Goal: Task Accomplishment & Management: Complete application form

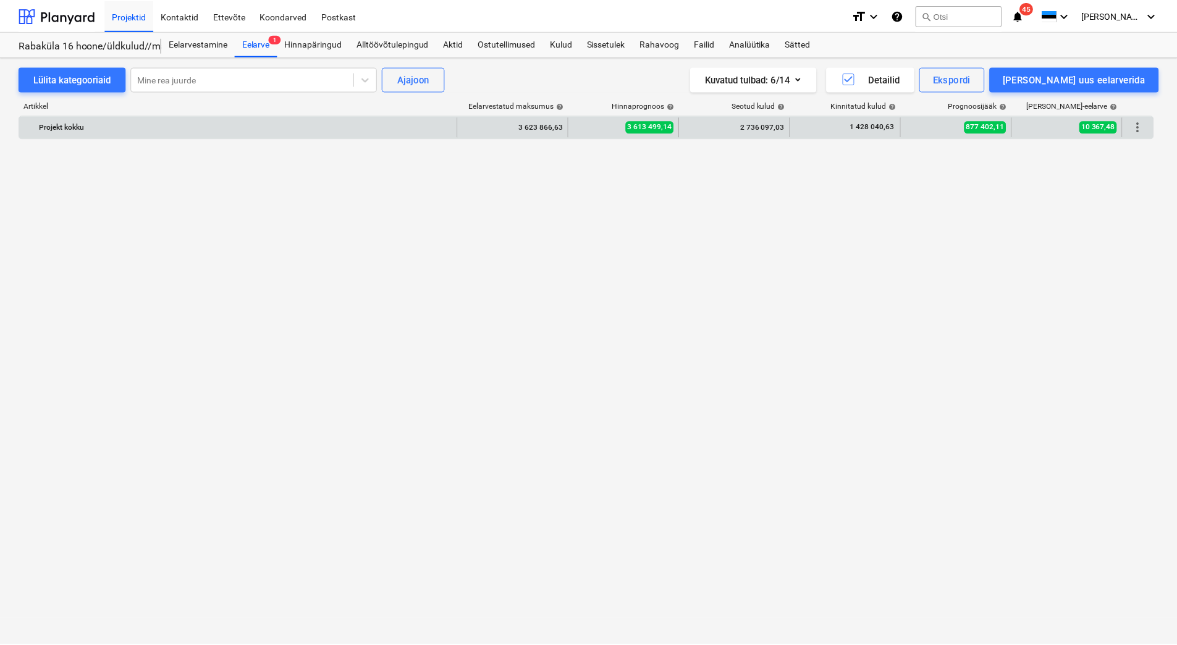
scroll to position [5541, 0]
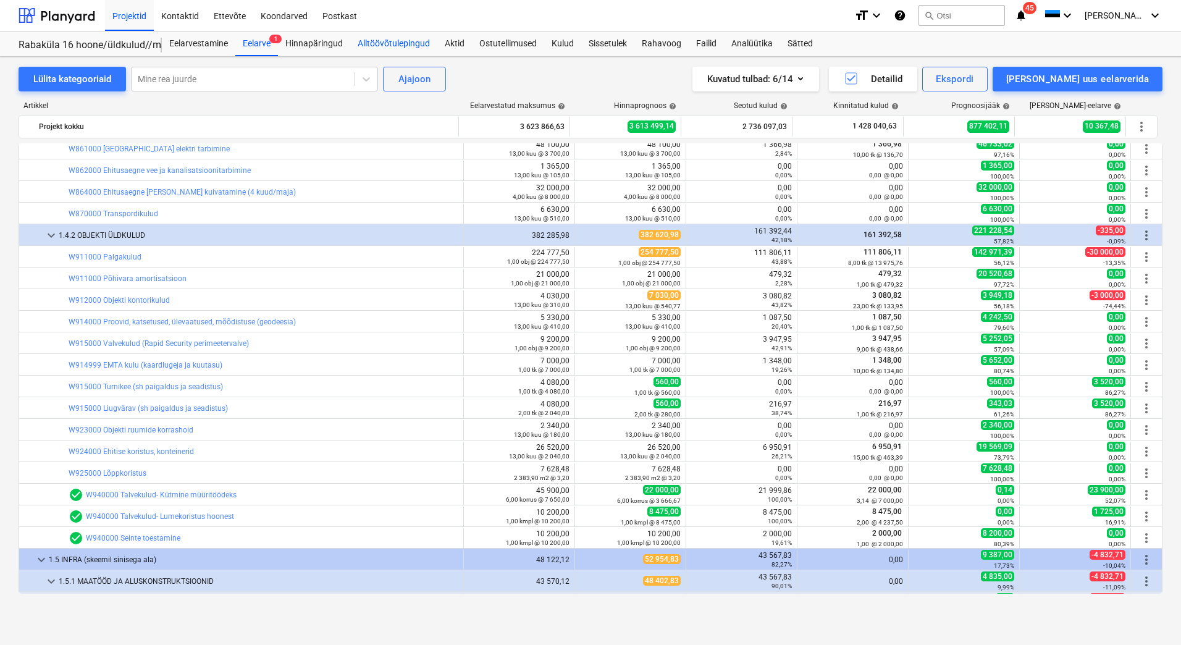
click at [384, 41] on div "Alltöövõtulepingud" at bounding box center [393, 44] width 87 height 25
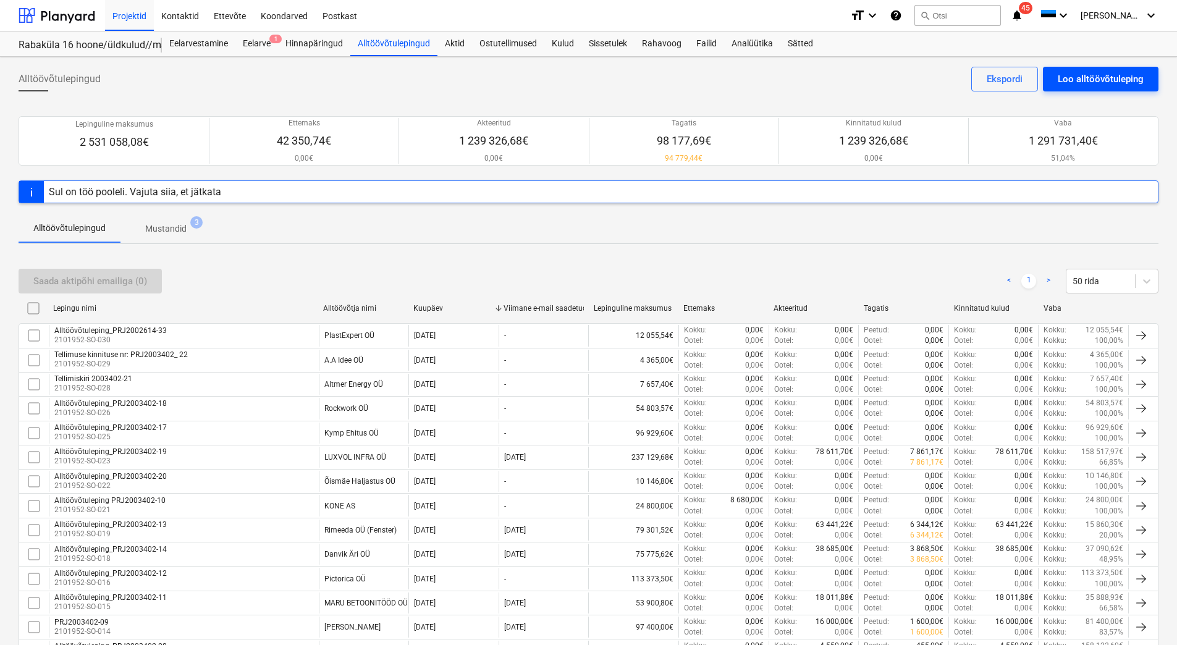
click at [1081, 84] on div "Loo alltöövõtuleping" at bounding box center [1101, 79] width 86 height 16
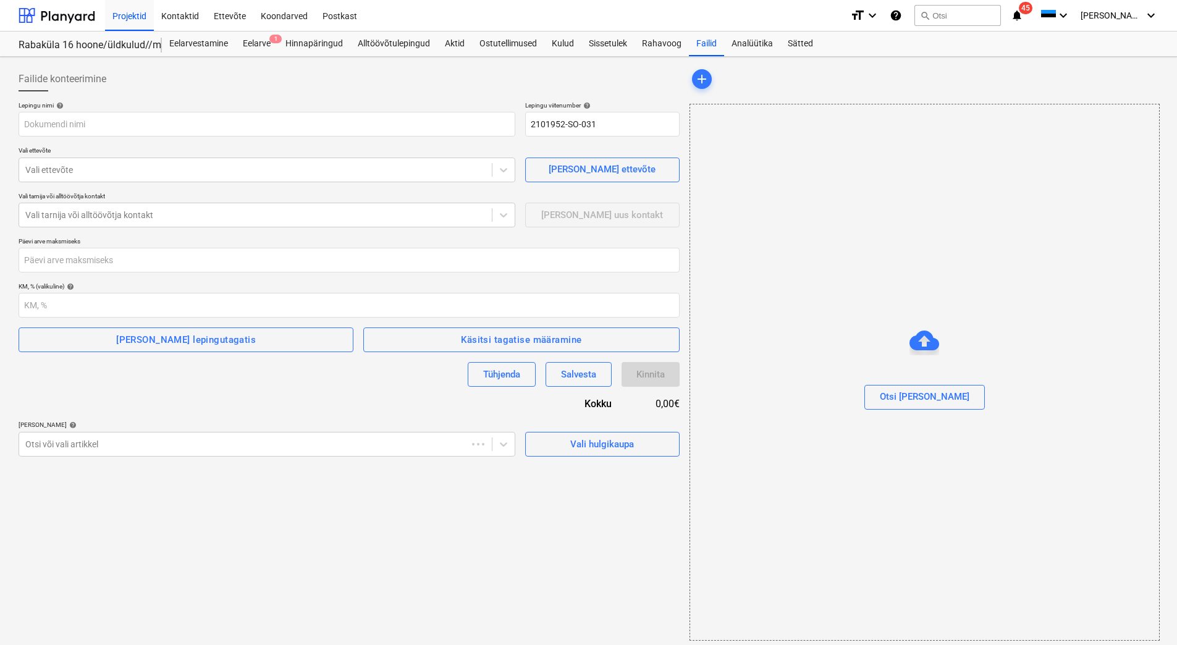
type input "2101952-SO-031"
click at [453, 440] on div at bounding box center [243, 444] width 436 height 12
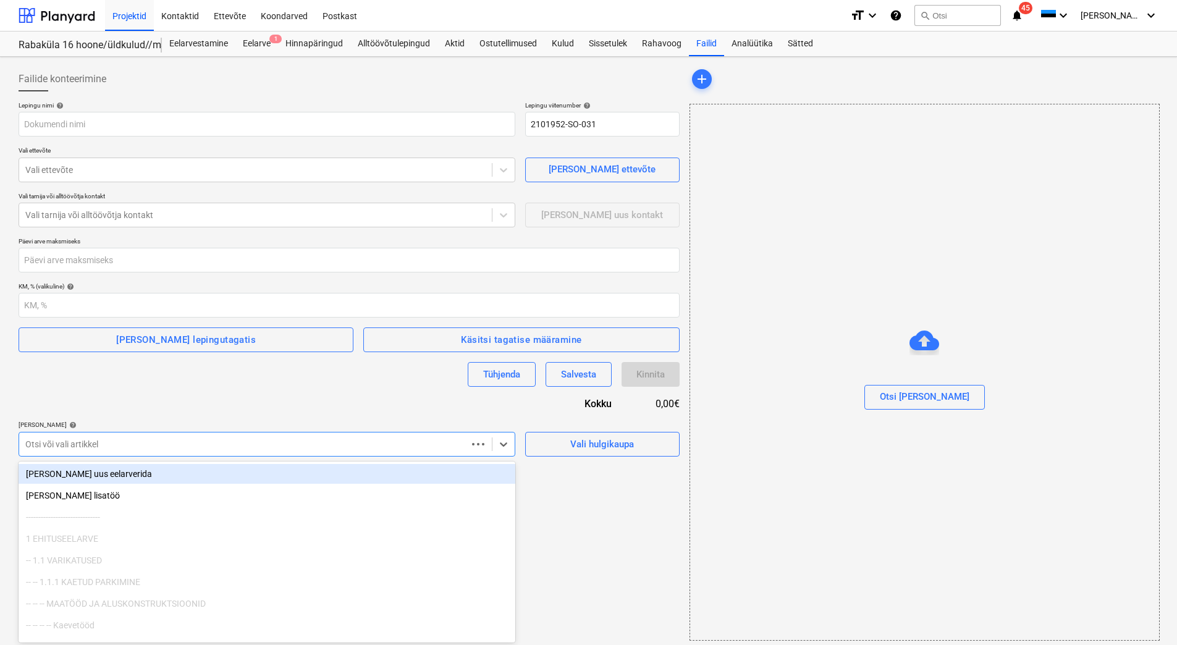
scroll to position [6, 0]
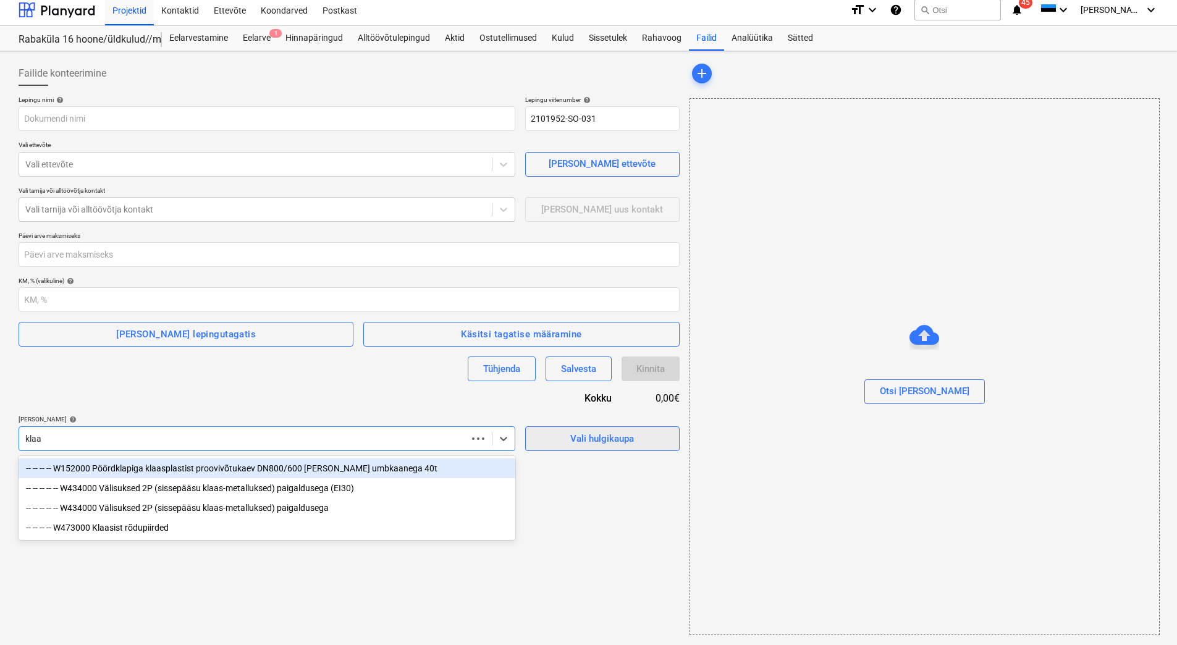
type input "klaas"
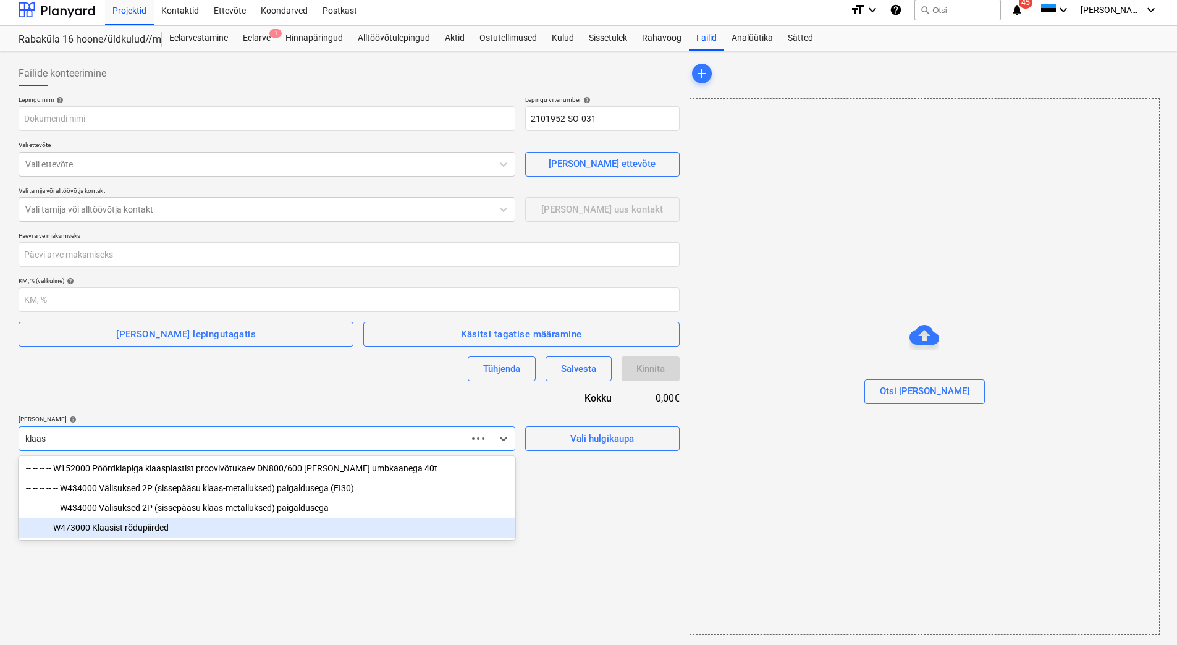
click at [126, 529] on div "-- -- -- -- W473000 Klaasist rõdupiirded" at bounding box center [267, 528] width 497 height 20
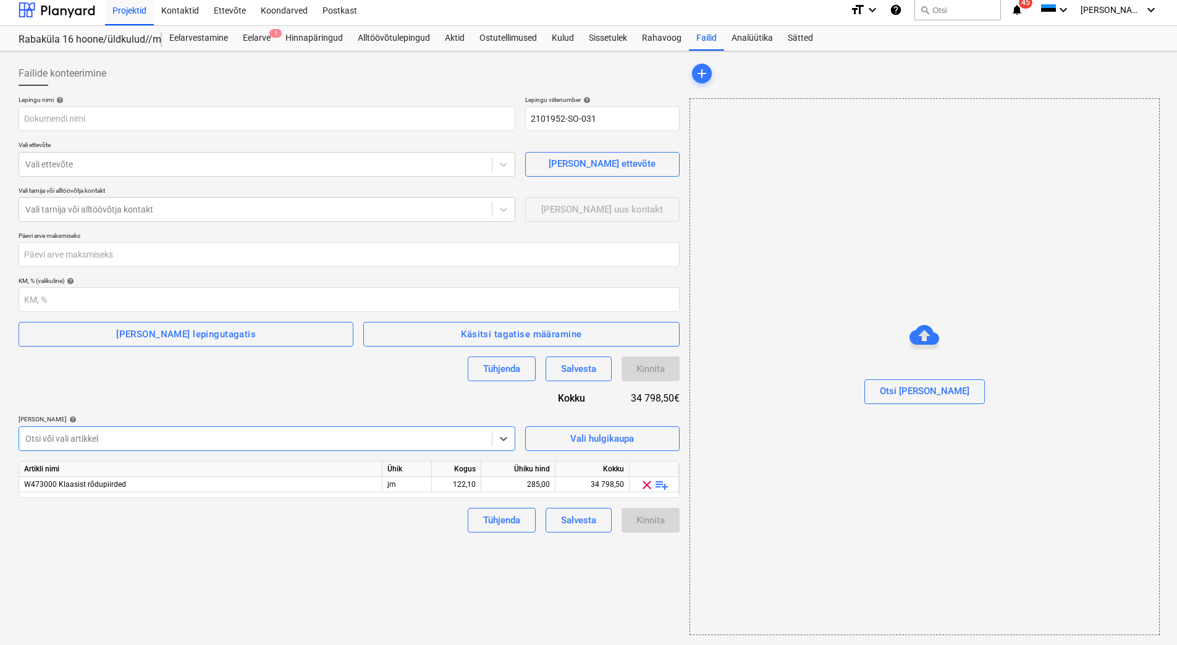
click at [267, 403] on div "Lepingu nimi help Lepingu viitenumber help 2101952-SO-031 Vali ettevõte Vali et…" at bounding box center [349, 314] width 661 height 437
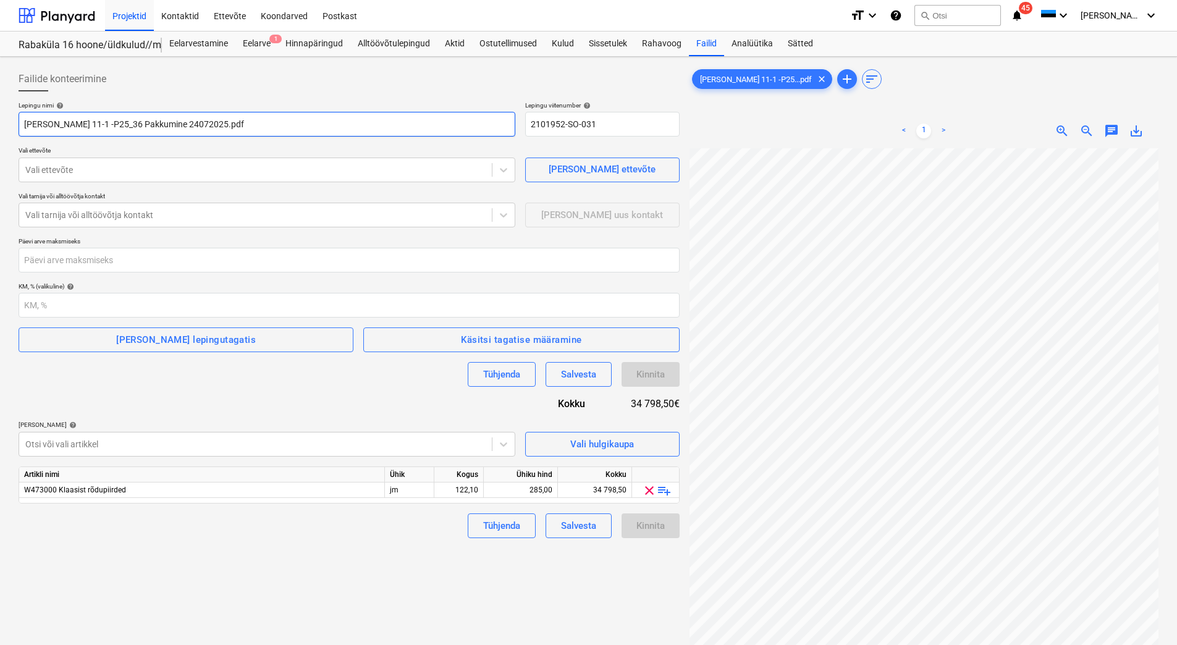
click at [200, 125] on input "[PERSON_NAME] 11-1 -P25_36 Pakkumine 24072025.pdf" at bounding box center [267, 124] width 497 height 25
drag, startPoint x: 200, startPoint y: 121, endPoint x: 20, endPoint y: 116, distance: 179.9
click at [20, 116] on input "[PERSON_NAME] 11-1 -P25_36 Pakkumine 24072025.pdf" at bounding box center [267, 124] width 497 height 25
paste input "Alltöövõtuleping_PRJ2003402-24"
type input "Alltöövõtuleping_PRJ2003402-24"
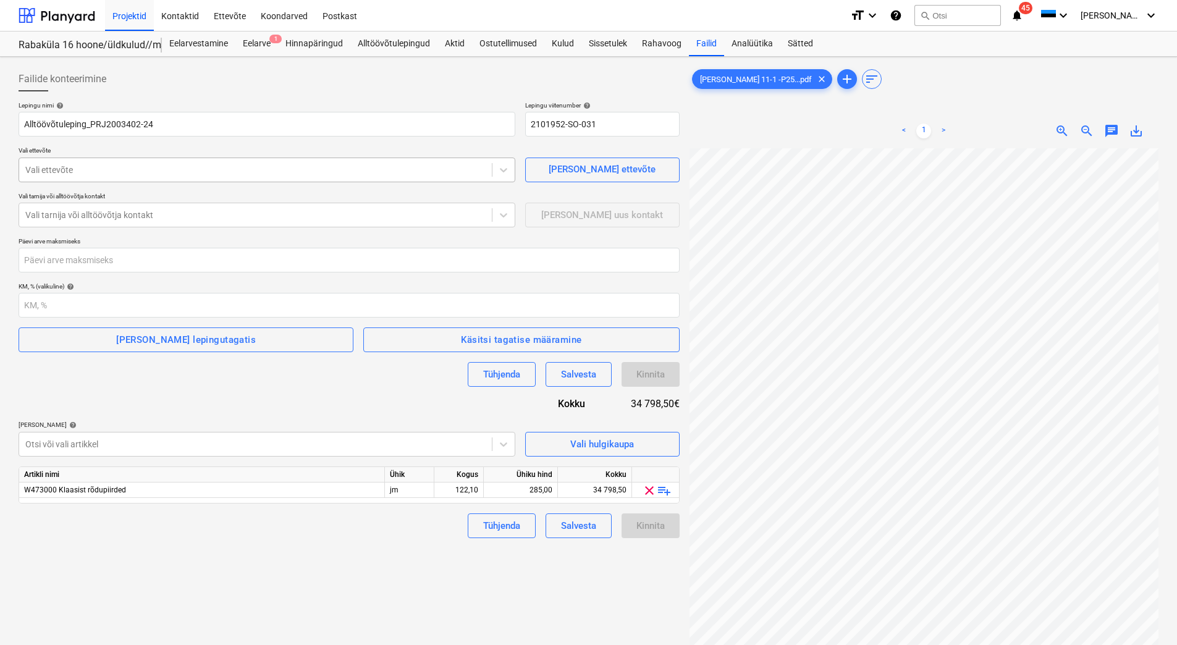
click at [167, 174] on div at bounding box center [255, 170] width 460 height 12
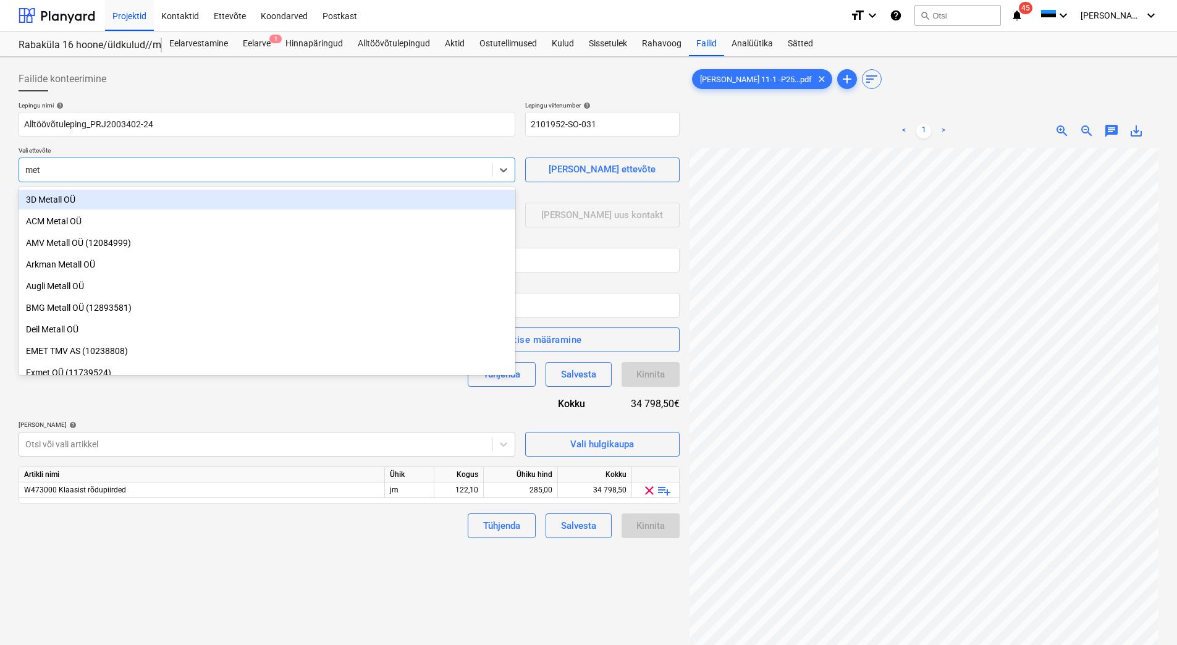
type input "metk"
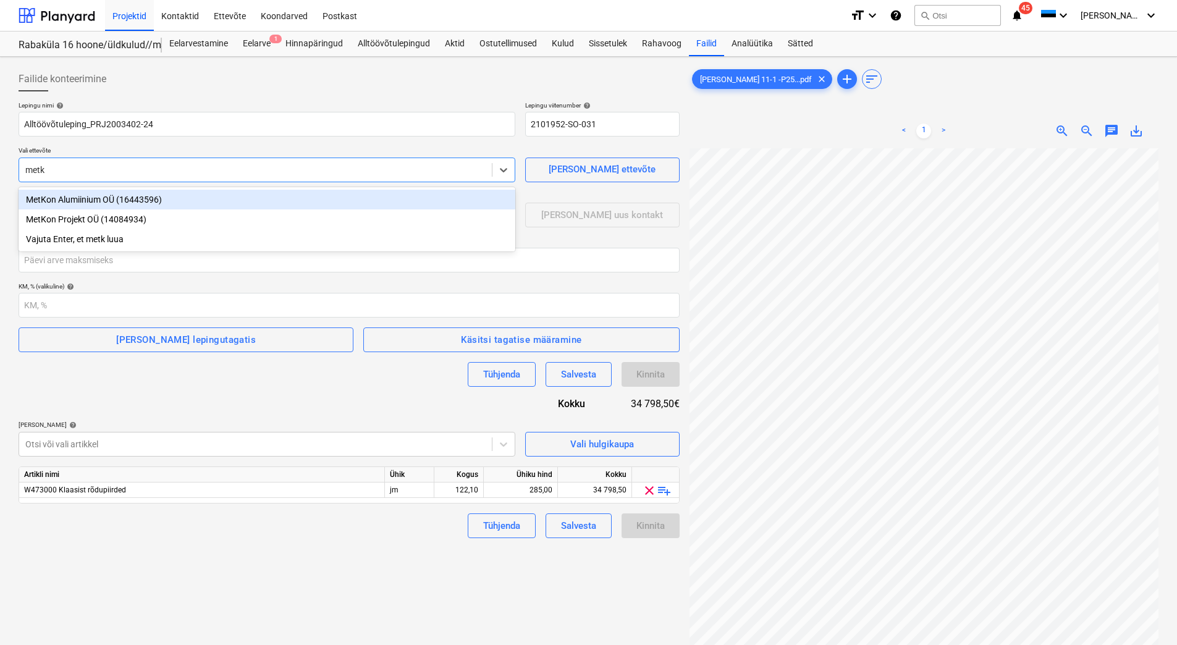
click at [136, 206] on div "MetKon Alumiinium OÜ (16443596)" at bounding box center [267, 200] width 497 height 20
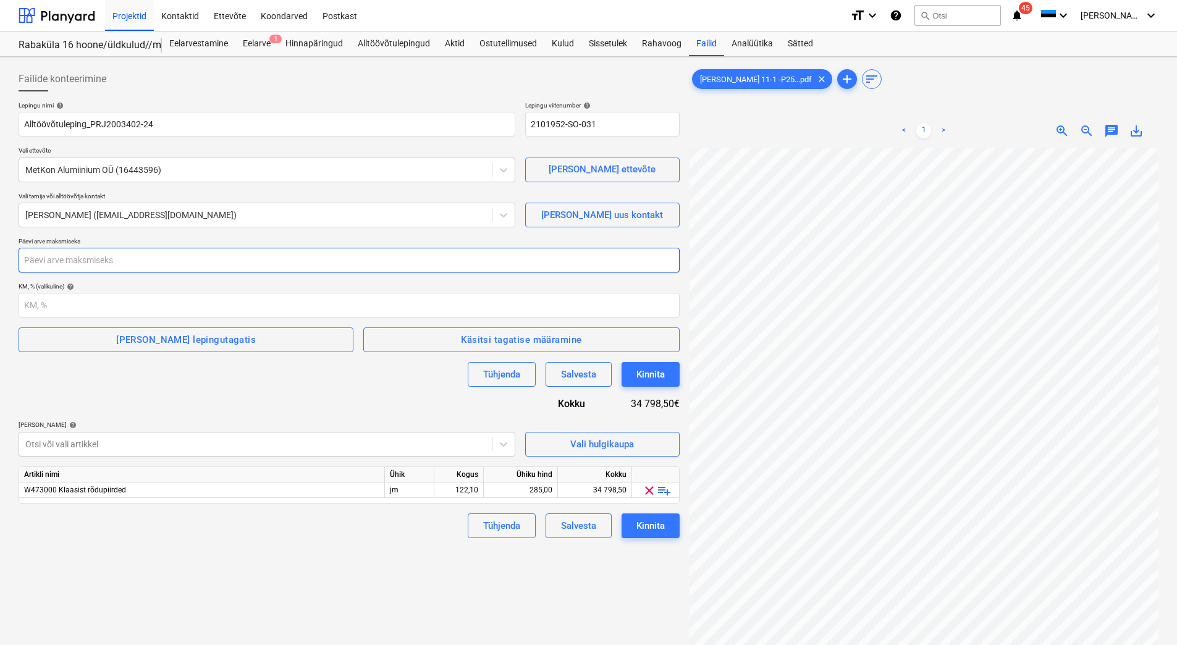
click at [93, 270] on input "number" at bounding box center [349, 260] width 661 height 25
type input "28"
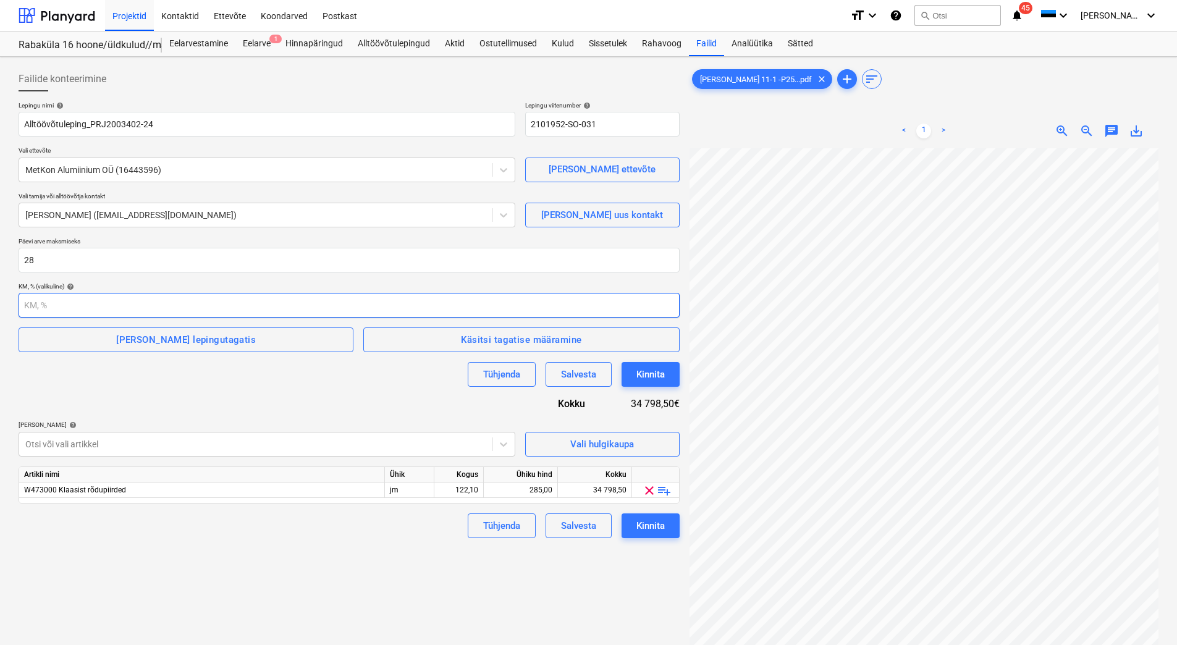
click at [88, 300] on input "number" at bounding box center [349, 305] width 661 height 25
type input "24"
click at [188, 340] on div "[PERSON_NAME] lepingutagatis" at bounding box center [186, 340] width 140 height 16
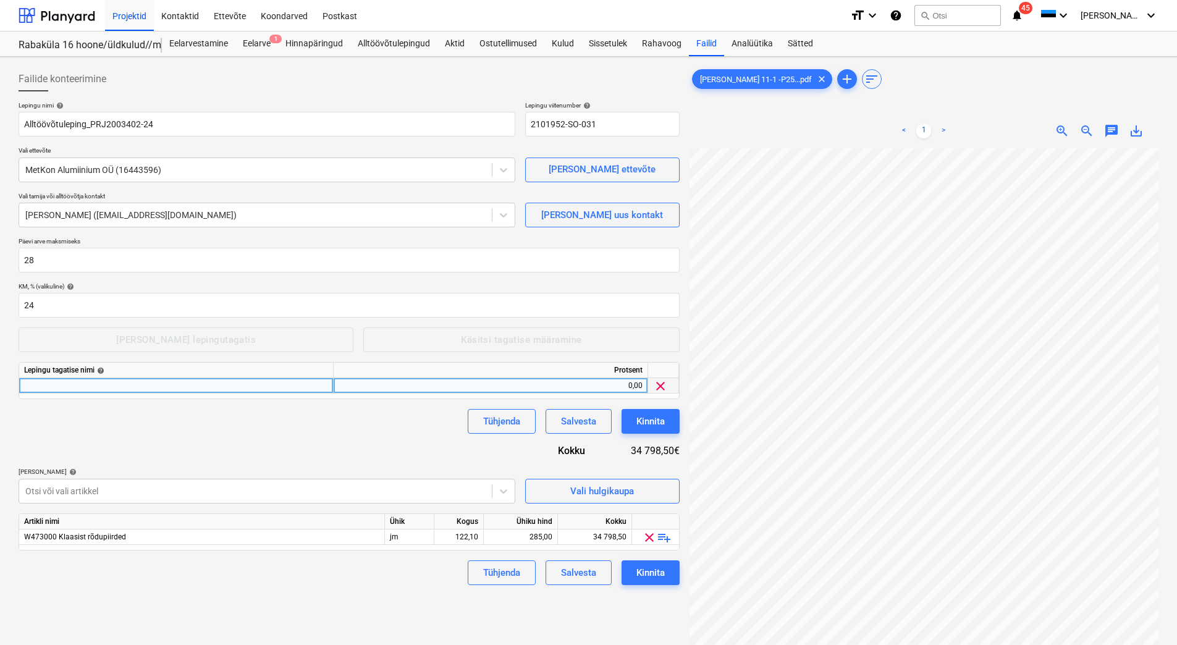
click at [142, 381] on div at bounding box center [176, 385] width 314 height 15
type input "Ehitusaegne tagatis"
click at [529, 387] on div "0,00" at bounding box center [491, 385] width 304 height 15
type input "10"
click at [406, 436] on div "Lepingu nimi help Alltöövõtuleping_PRJ2003402-24 Lepingu viitenumber help 21019…" at bounding box center [349, 343] width 661 height 484
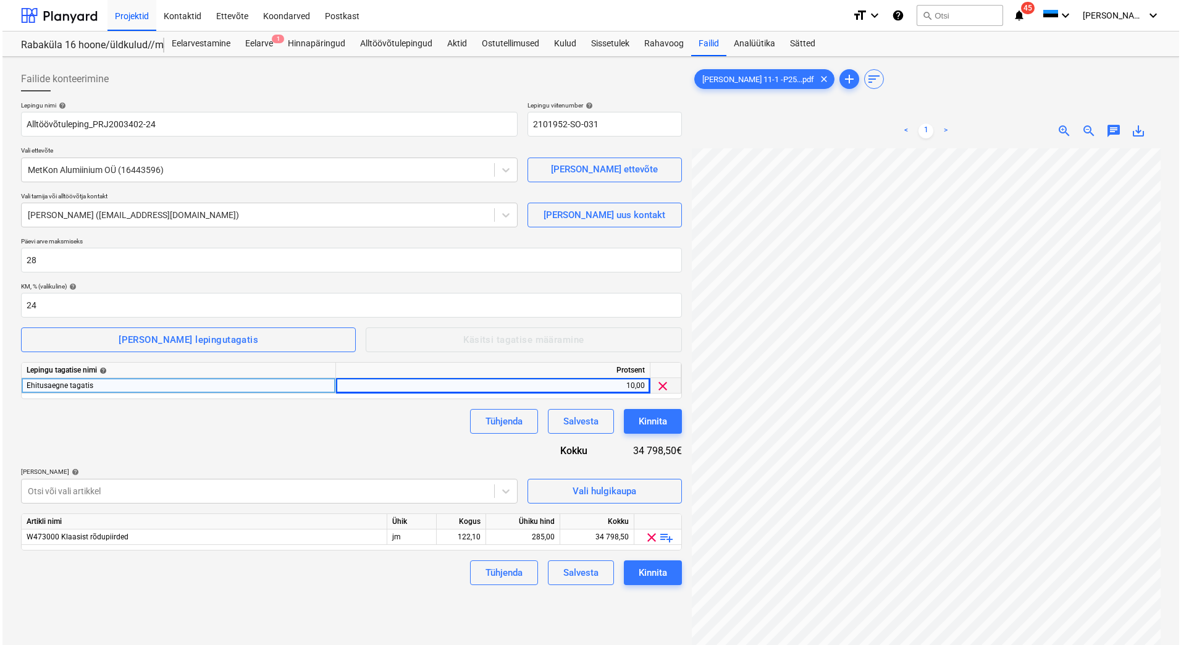
scroll to position [0, 90]
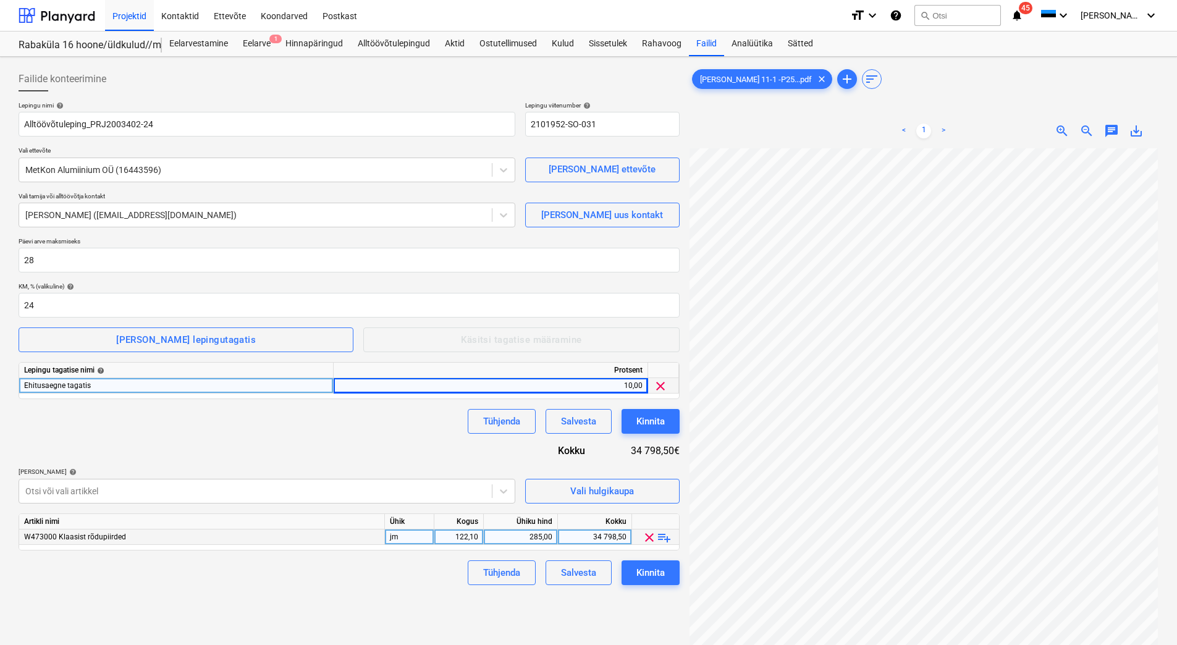
click at [571, 534] on div "34 798,50" at bounding box center [595, 536] width 64 height 15
type input "37243"
click at [413, 595] on div "Failide konteerimine Lepingu nimi help Alltöövõtuleping_PRJ2003402-24 Lepingu v…" at bounding box center [349, 413] width 671 height 702
click at [657, 576] on div "Kinnita" at bounding box center [650, 573] width 28 height 16
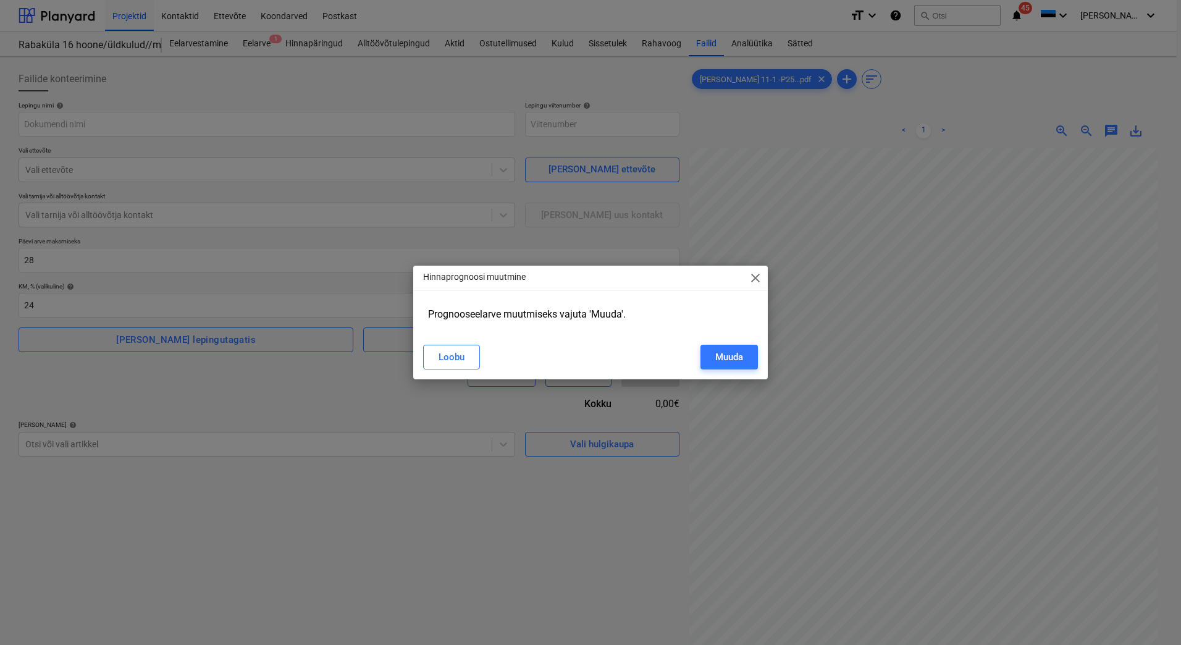
type input "2101952-SO-031"
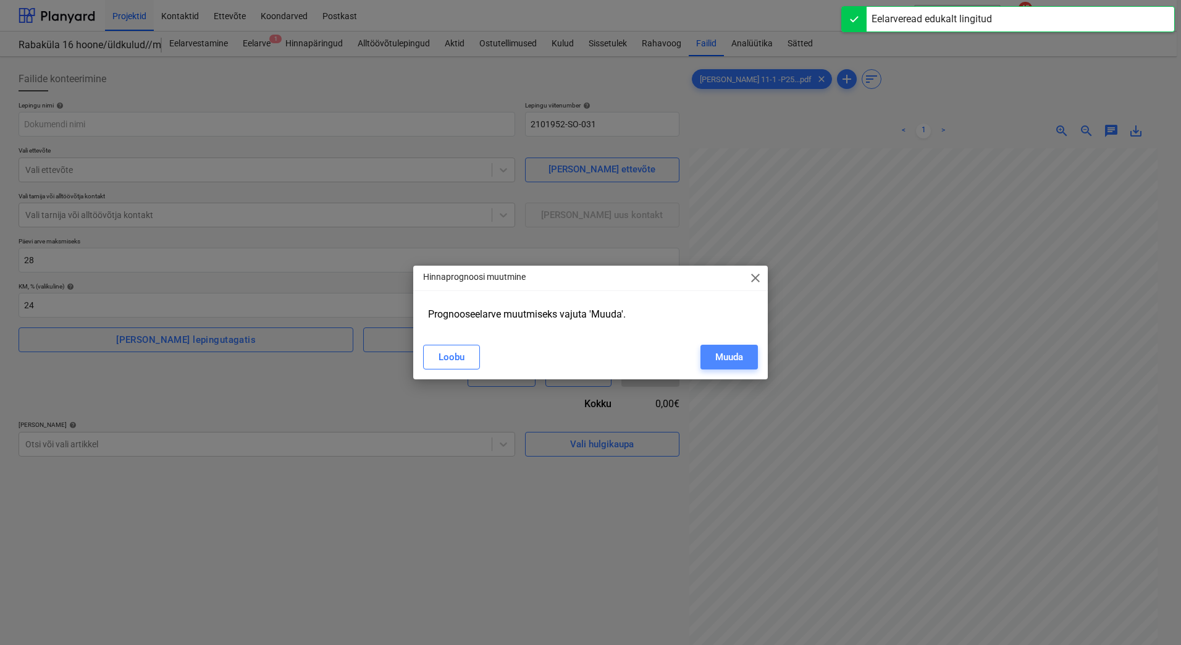
click at [722, 364] on div "Muuda" at bounding box center [729, 357] width 28 height 16
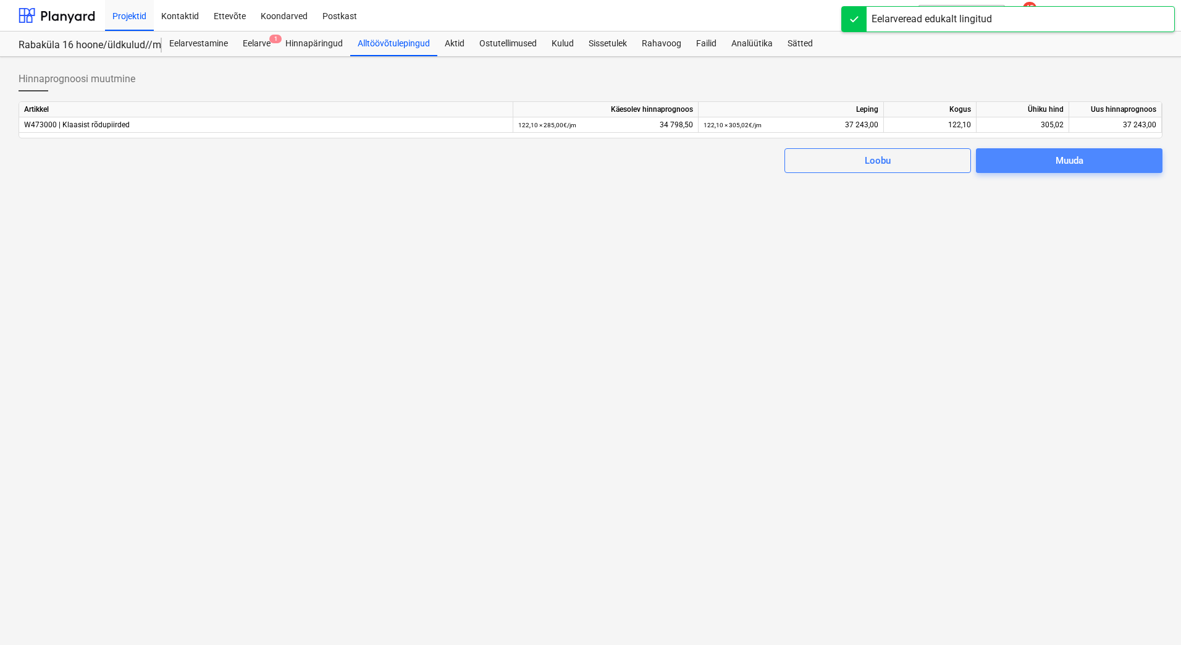
click at [1095, 162] on span "Muuda" at bounding box center [1069, 161] width 157 height 16
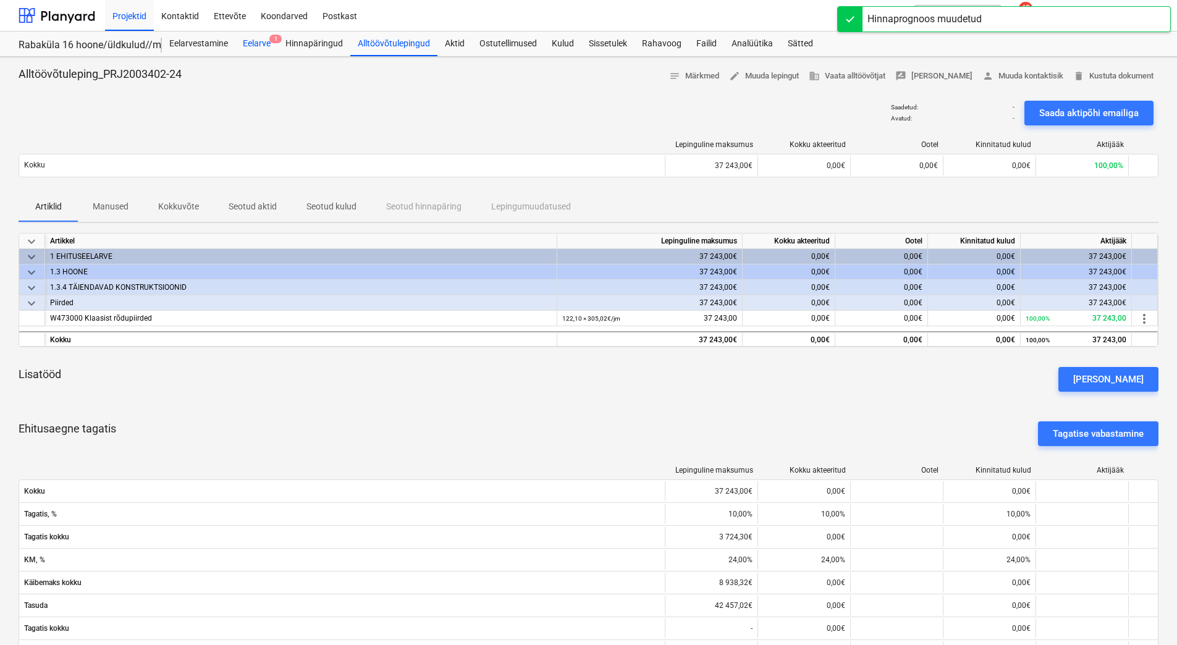
click at [263, 48] on div "Eelarve 1" at bounding box center [256, 44] width 43 height 25
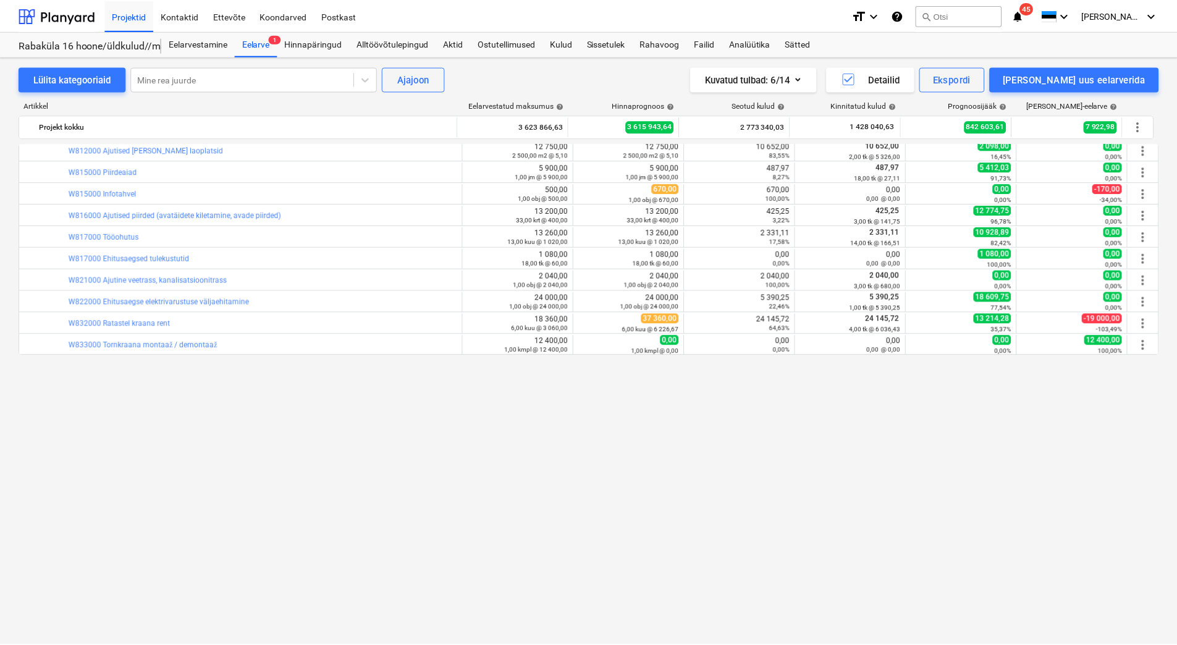
scroll to position [4862, 0]
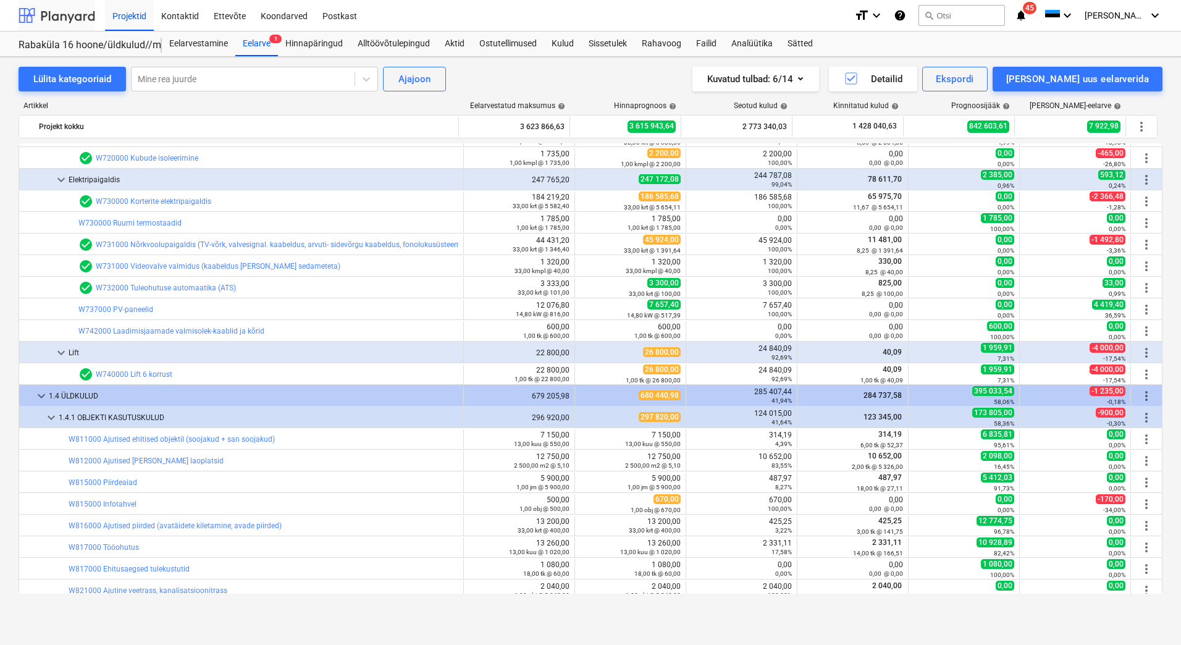
click at [65, 14] on div at bounding box center [57, 15] width 77 height 31
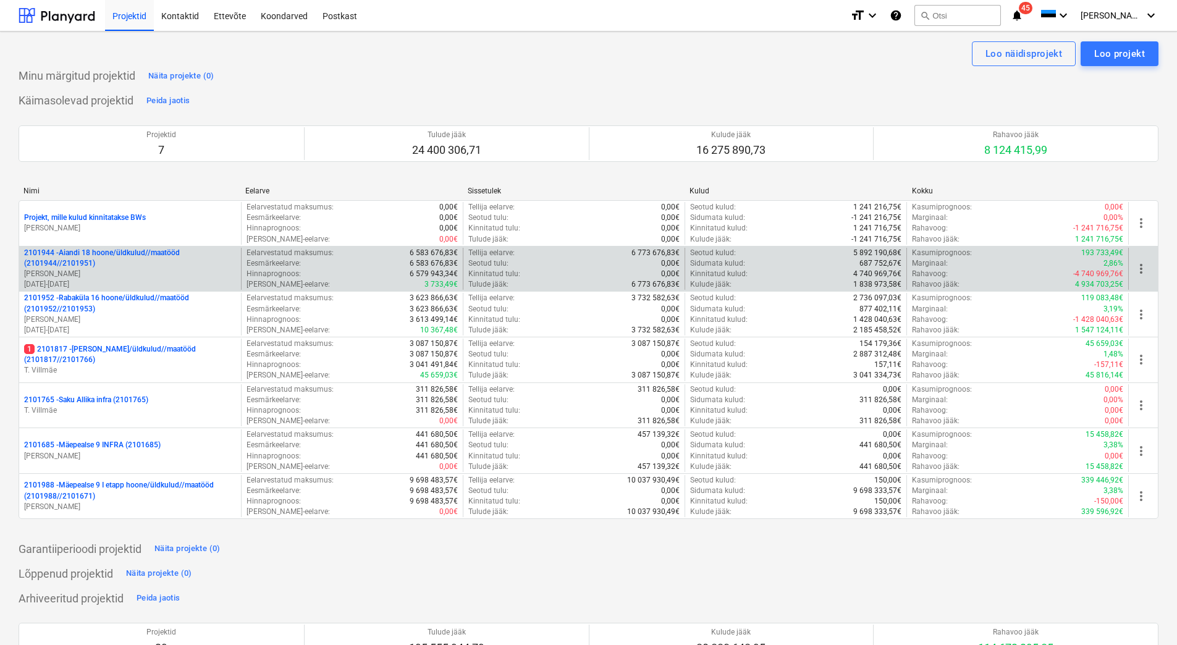
click at [111, 267] on p "2101944 - Aiandi 18 hoone/üldkulud//maatööd (2101944//2101951)" at bounding box center [130, 258] width 212 height 21
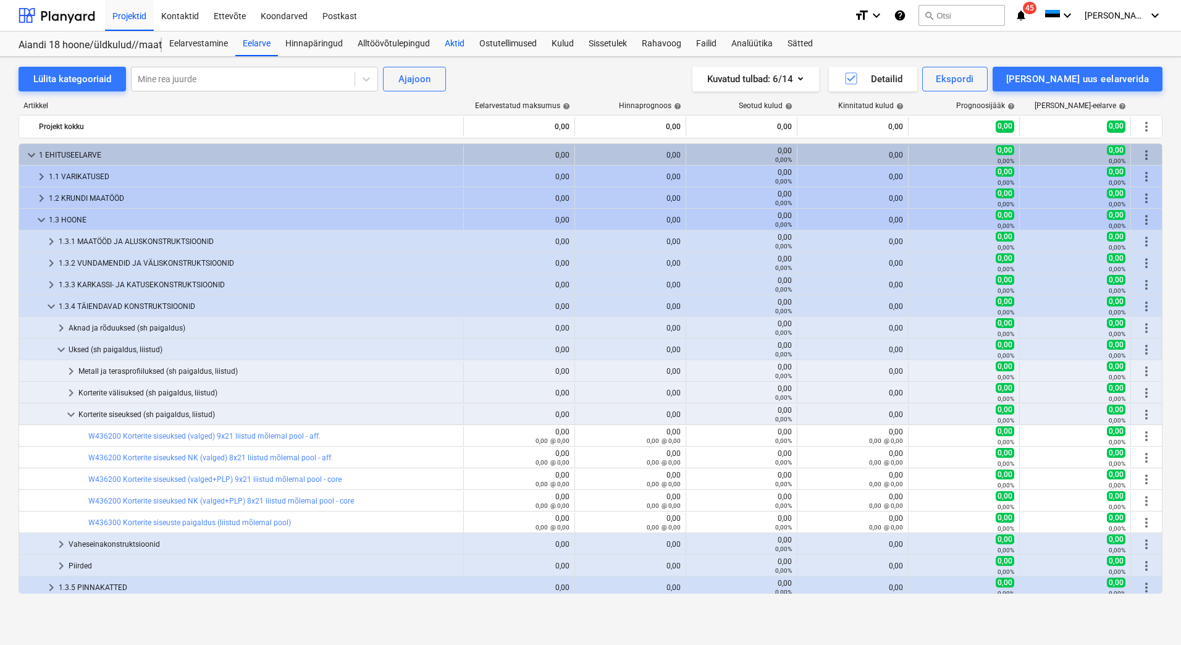
click at [446, 42] on div "Aktid" at bounding box center [454, 44] width 35 height 25
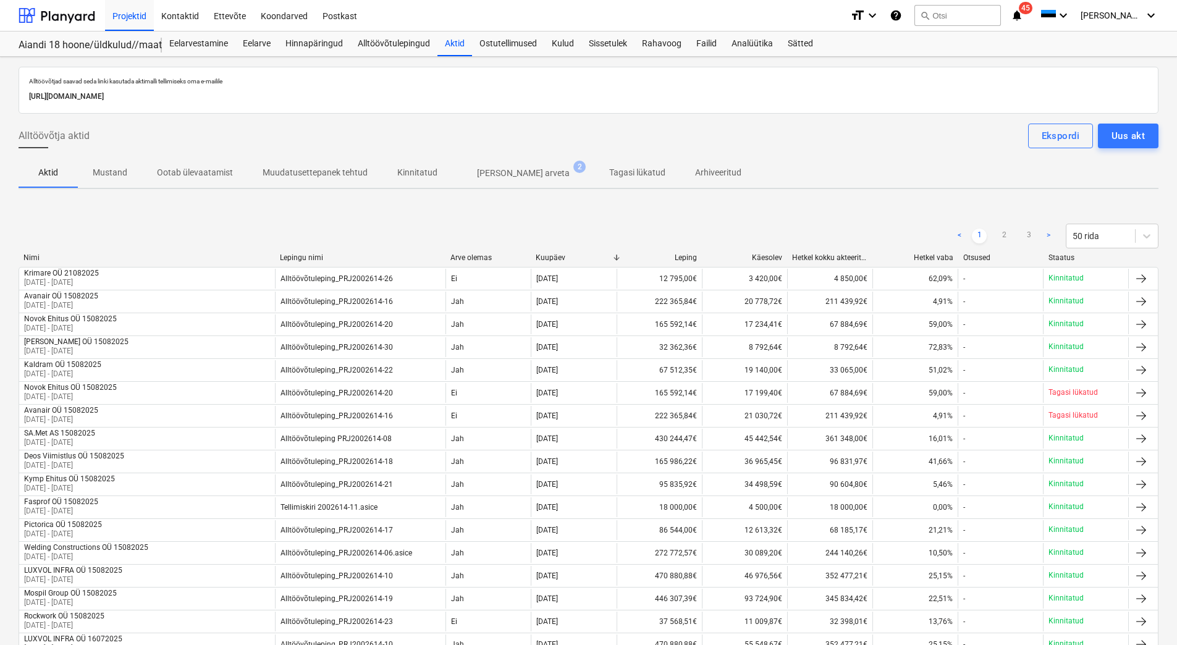
click at [469, 172] on span "[PERSON_NAME] arveta 2" at bounding box center [523, 173] width 112 height 13
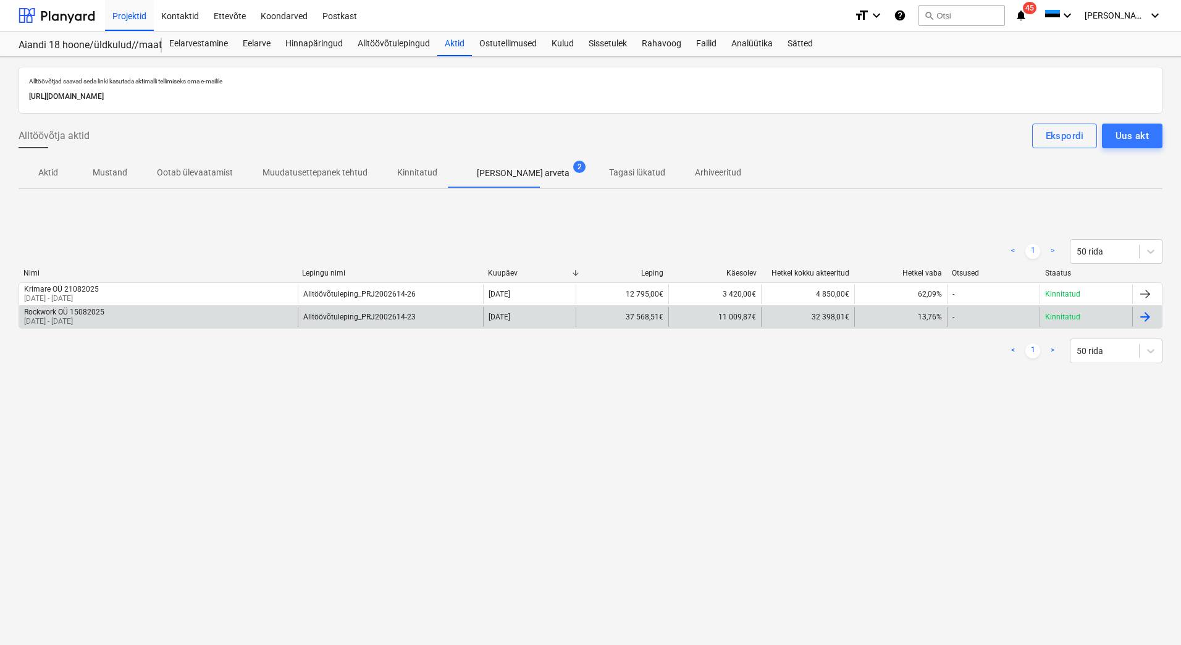
click at [119, 320] on div "Rockwork OÜ 15082025 [DATE] - [DATE]" at bounding box center [158, 317] width 279 height 20
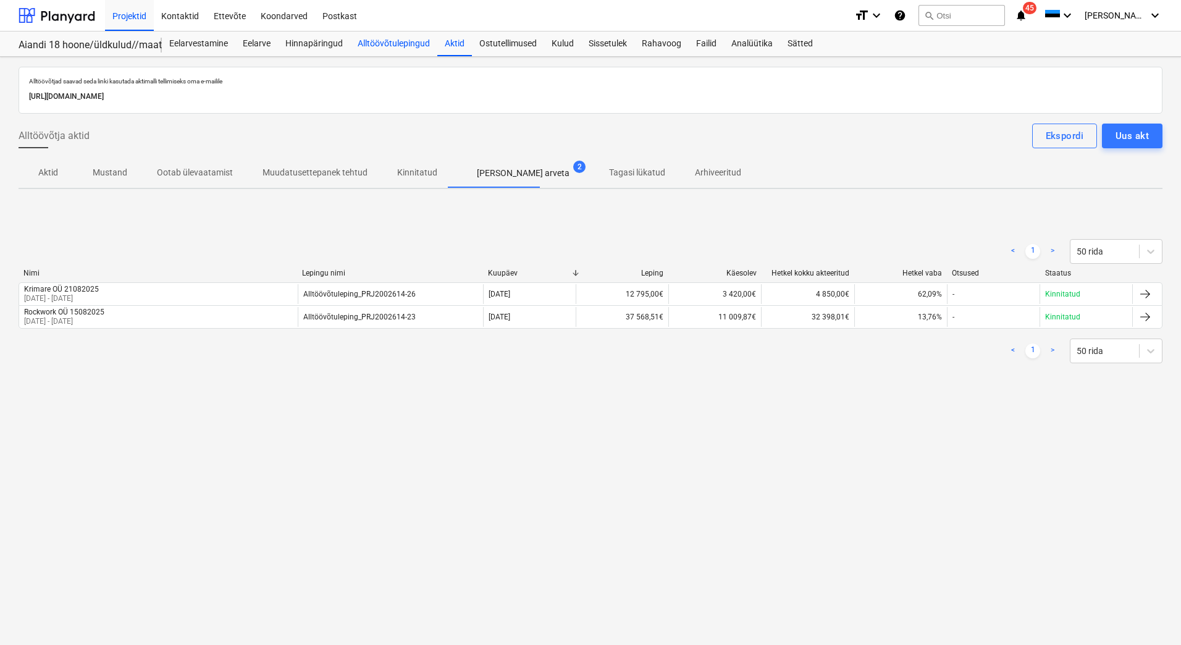
click at [395, 46] on div "Alltöövõtulepingud" at bounding box center [393, 44] width 87 height 25
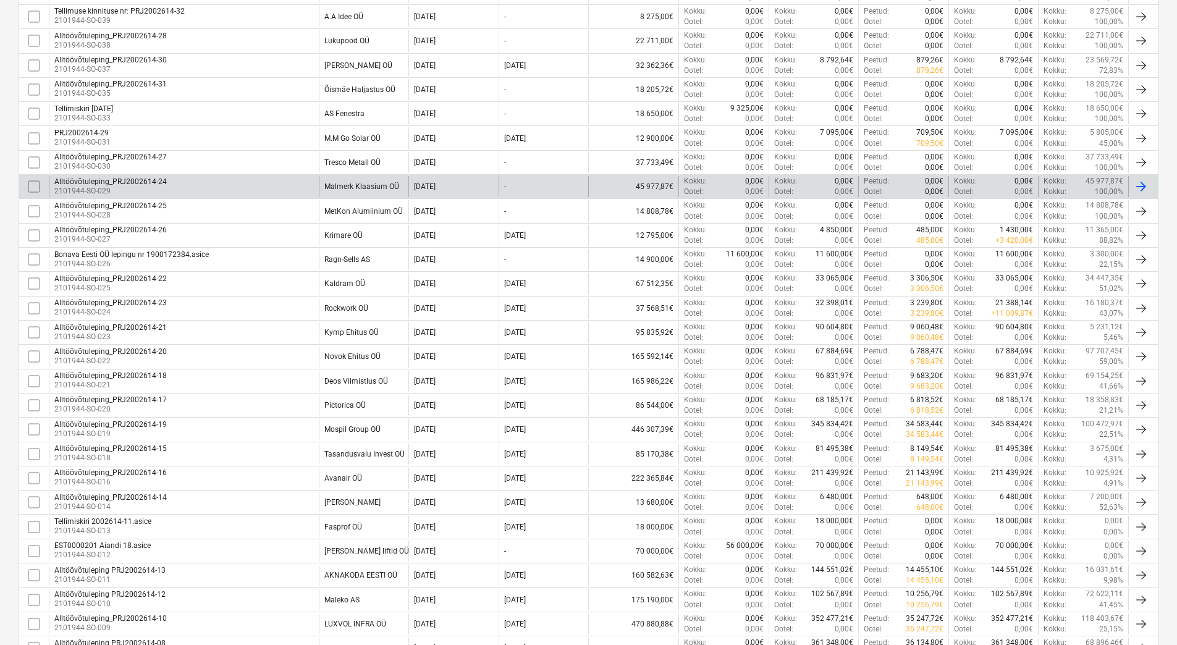
scroll to position [371, 0]
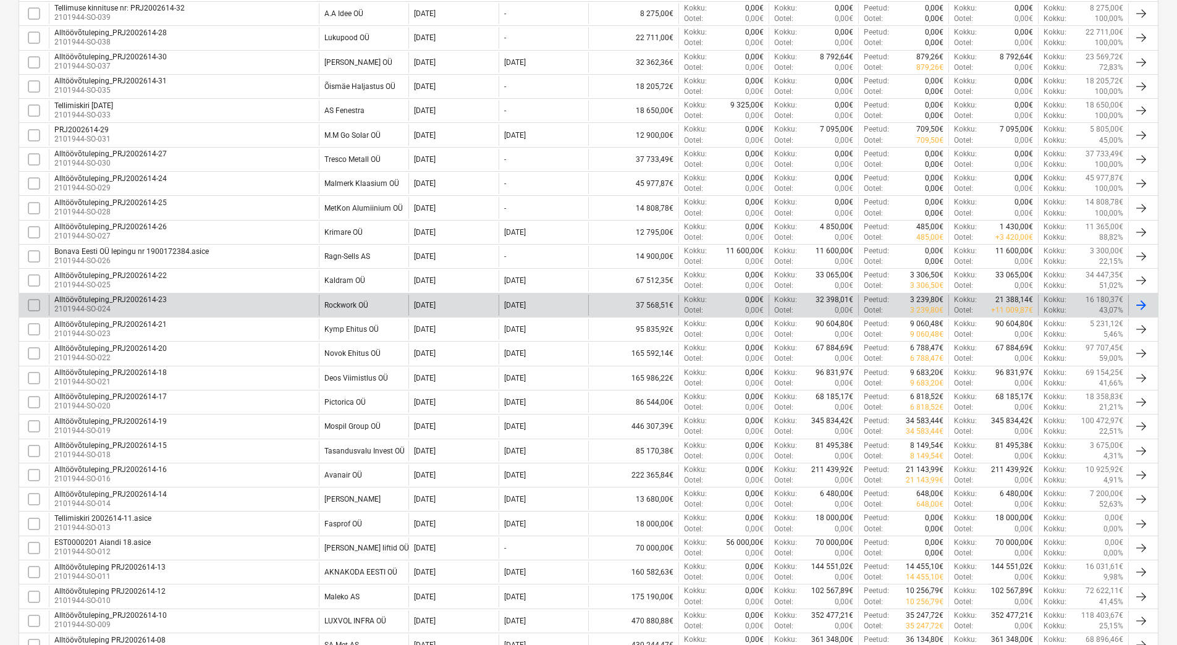
click at [279, 306] on div "Alltöövõtuleping_PRJ2002614-23 2101944-SO-024" at bounding box center [184, 305] width 270 height 21
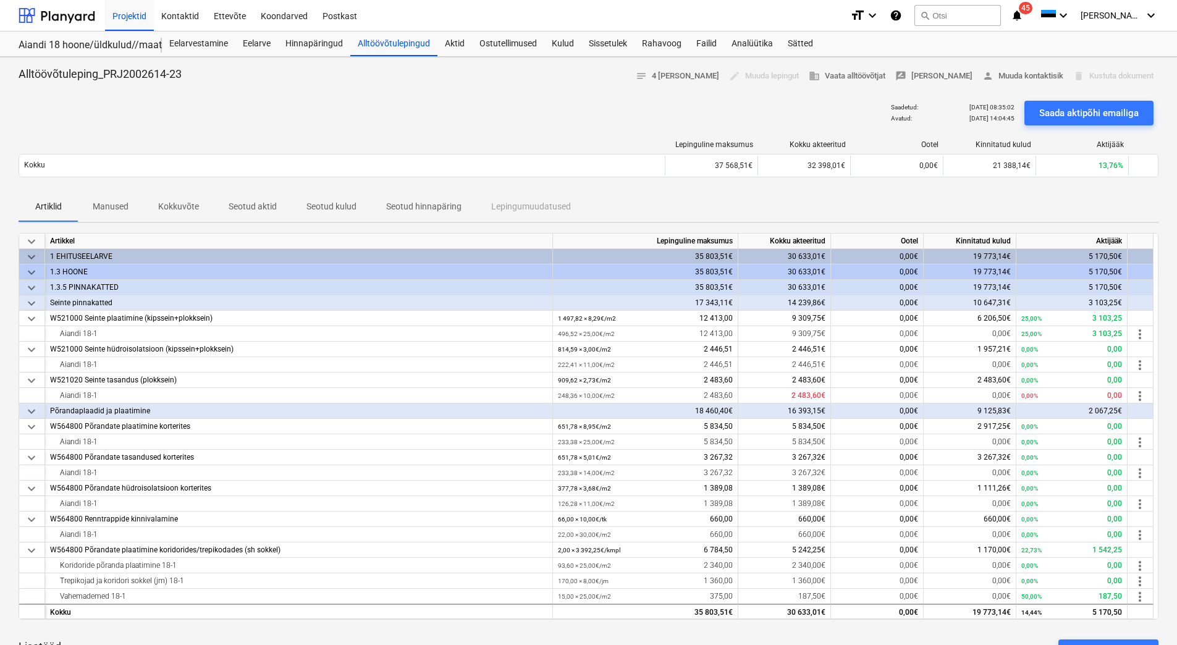
click at [117, 203] on p "Manused" at bounding box center [111, 206] width 36 height 13
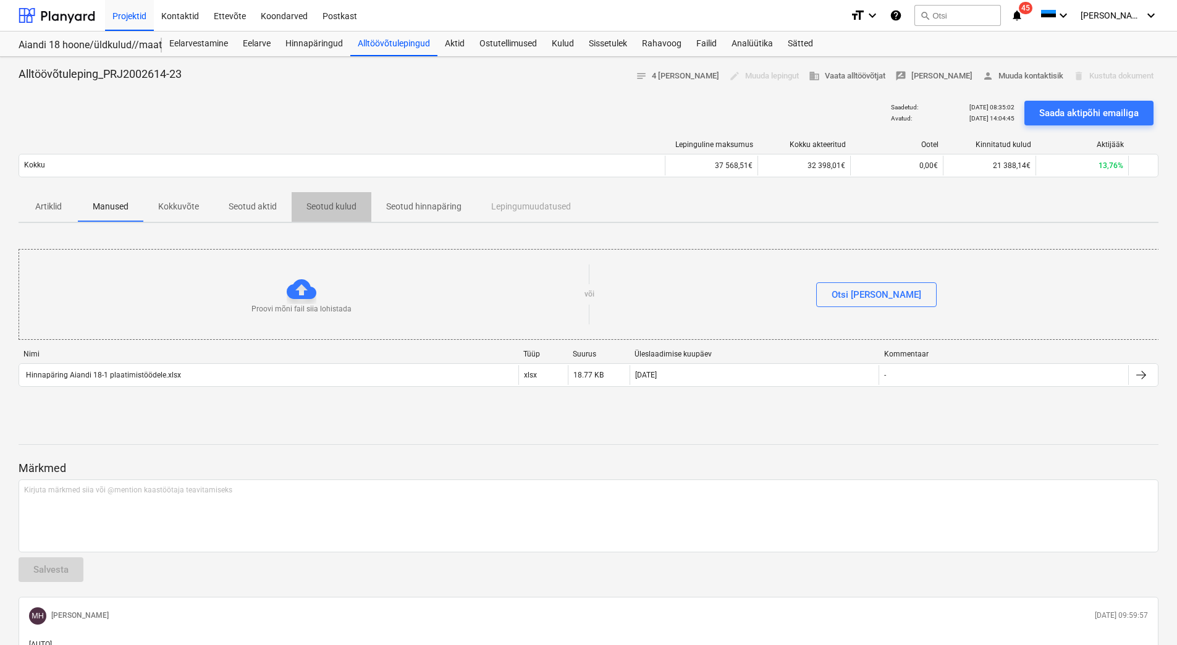
click at [319, 210] on p "Seotud kulud" at bounding box center [331, 206] width 50 height 13
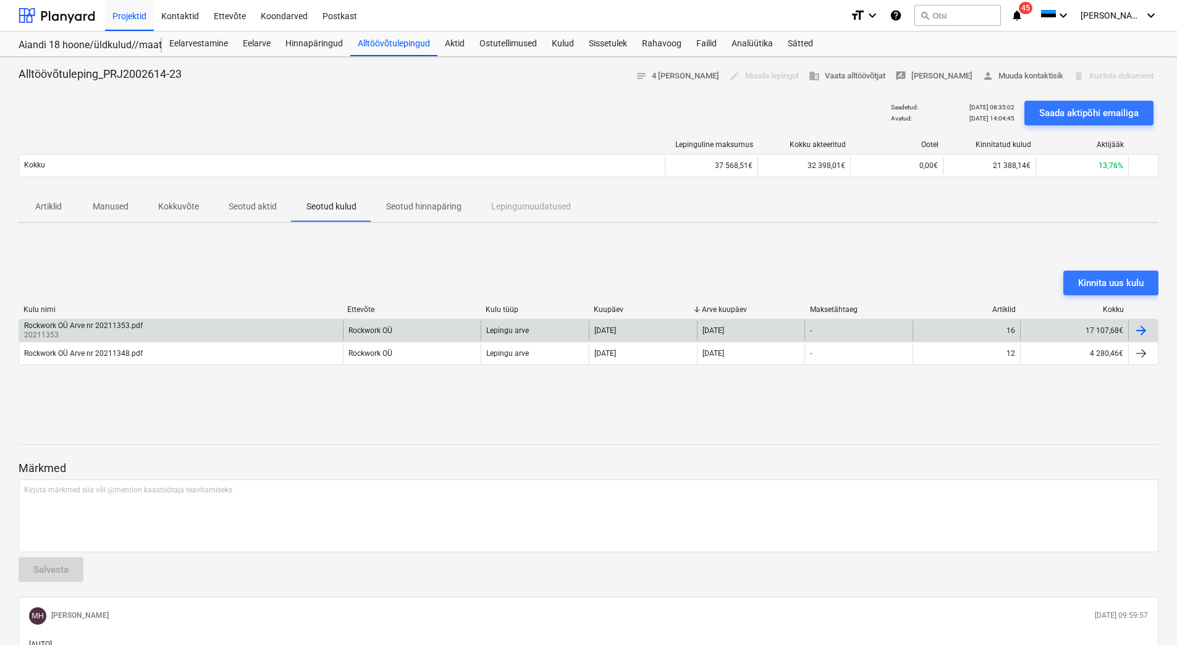
click at [268, 329] on div "Rockwork OÜ Arve nr 20211353.pdf 20211353" at bounding box center [181, 331] width 324 height 20
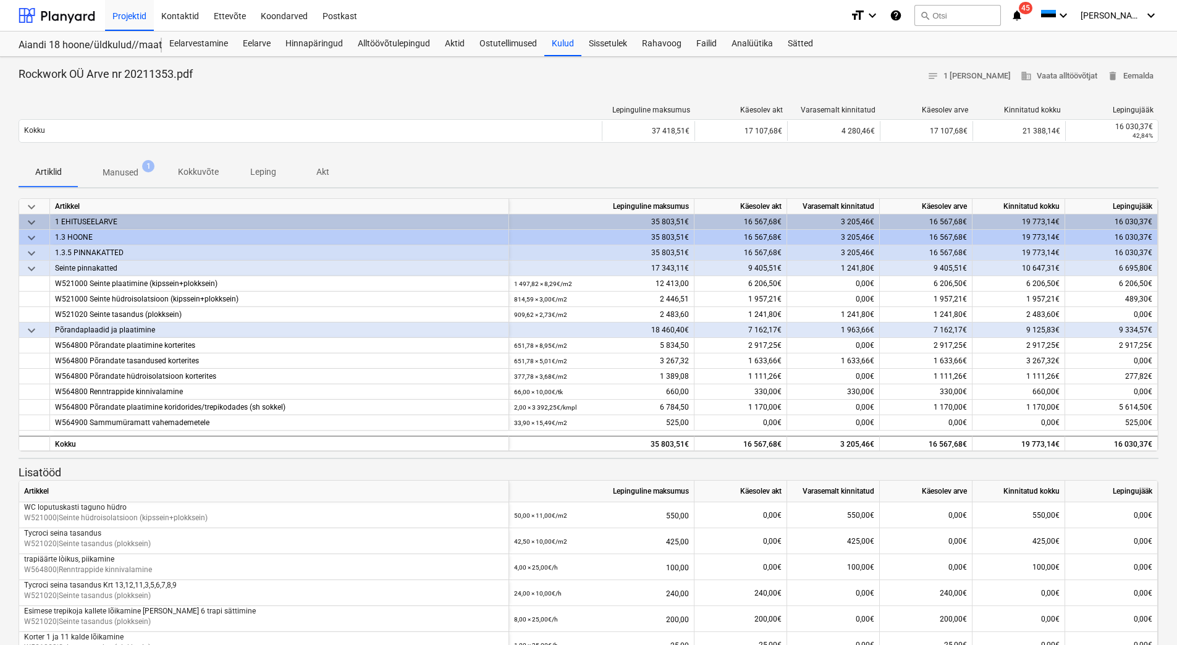
click at [141, 172] on span "Manused 1" at bounding box center [121, 172] width 56 height 13
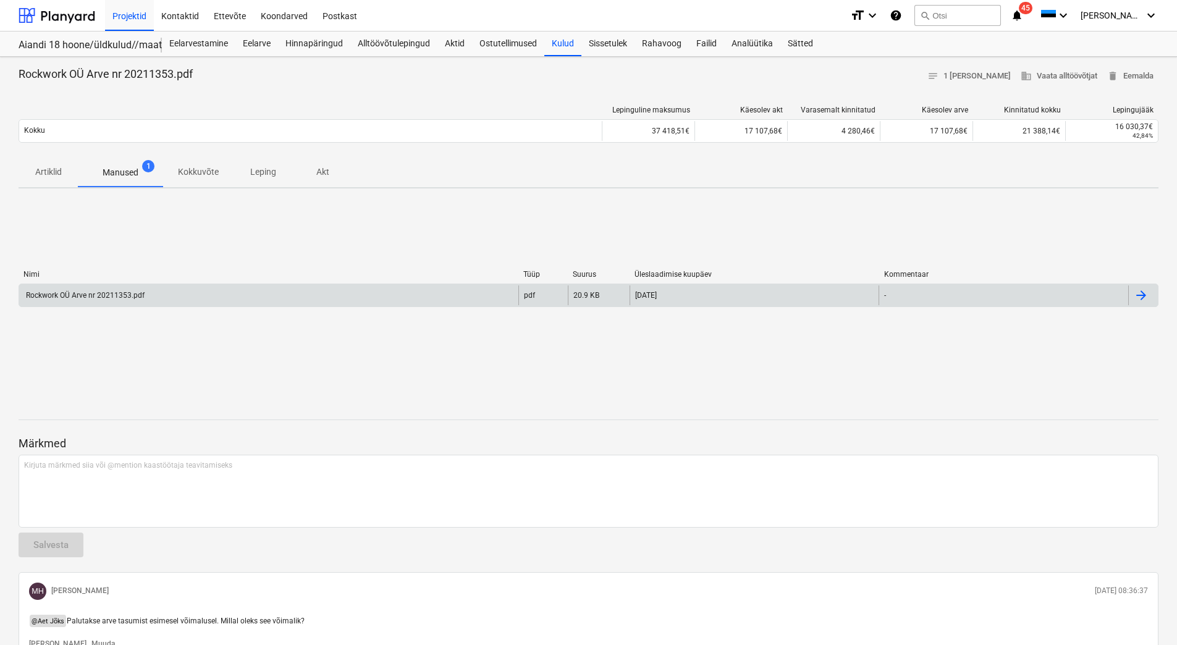
click at [116, 303] on div "Rockwork OÜ Arve nr 20211353.pdf" at bounding box center [268, 295] width 499 height 20
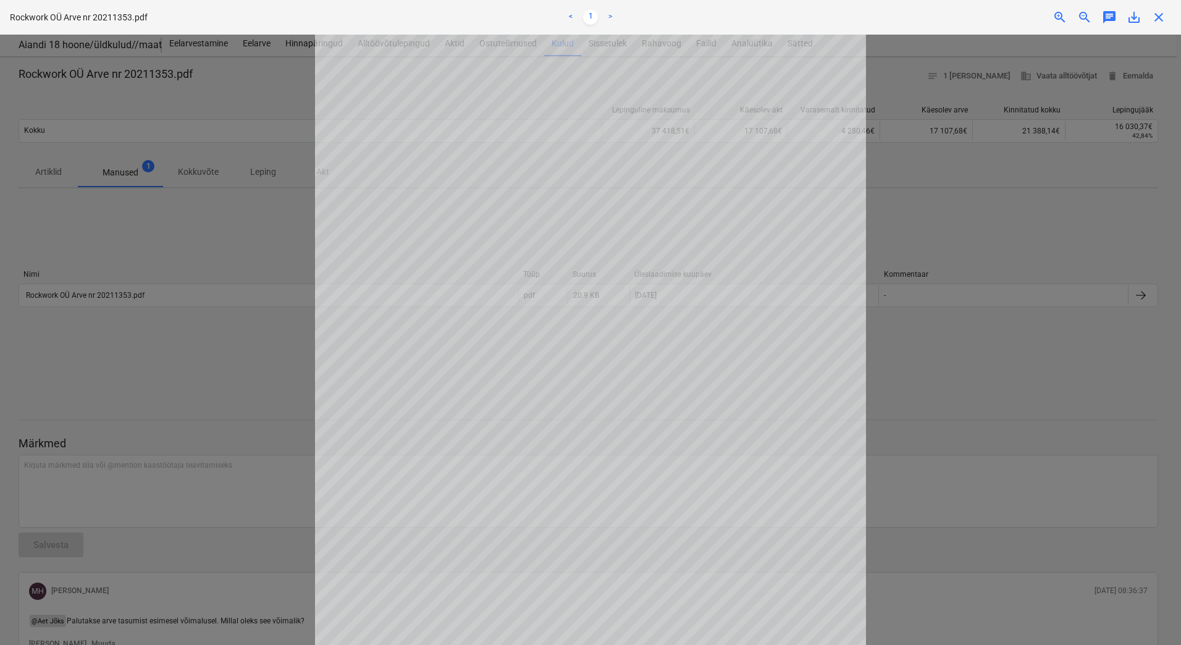
click at [964, 374] on div at bounding box center [590, 340] width 1181 height 610
click at [276, 241] on div at bounding box center [590, 340] width 1181 height 610
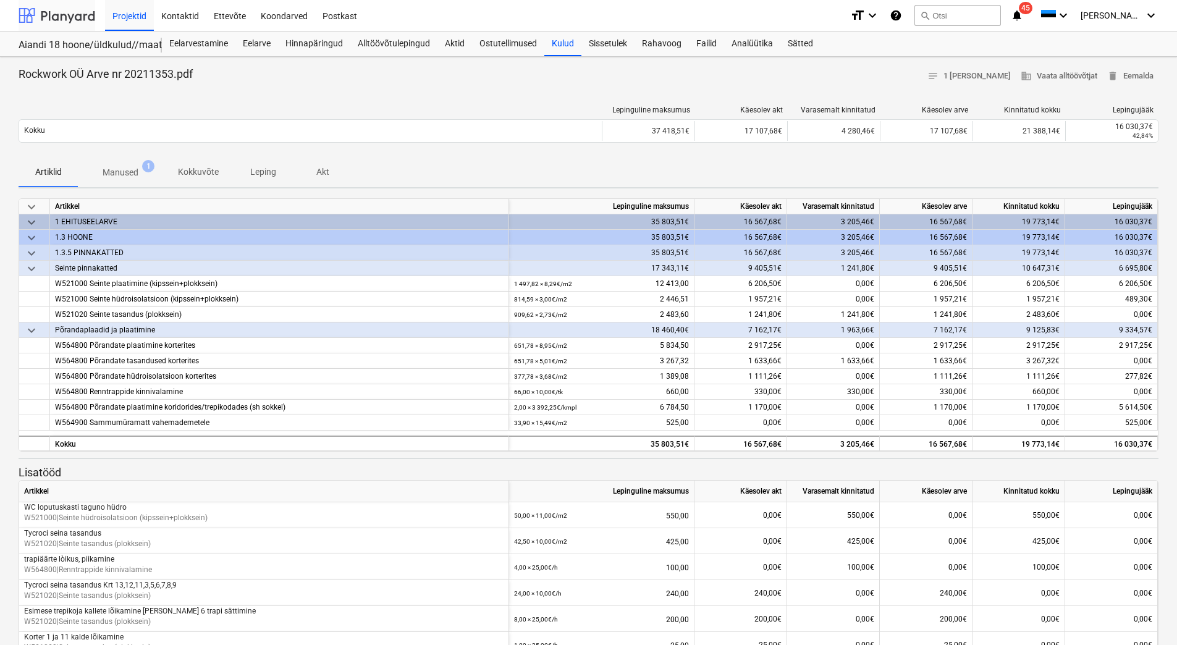
click at [45, 21] on div at bounding box center [57, 15] width 77 height 31
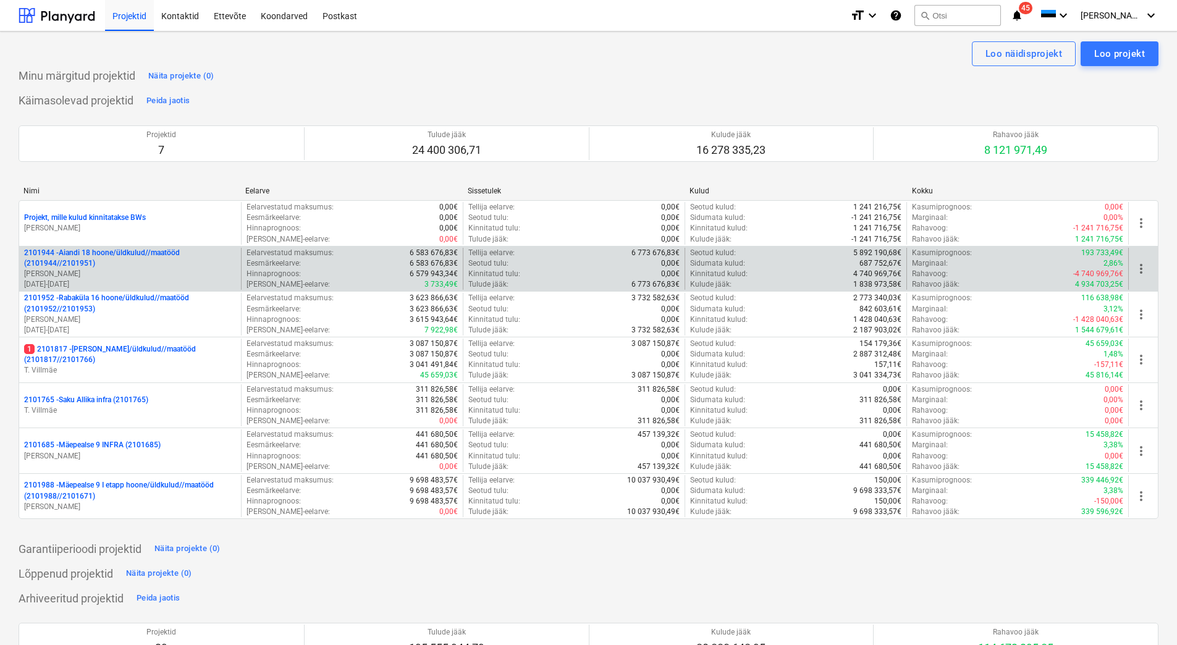
click at [122, 269] on p "[PERSON_NAME]" at bounding box center [130, 274] width 212 height 11
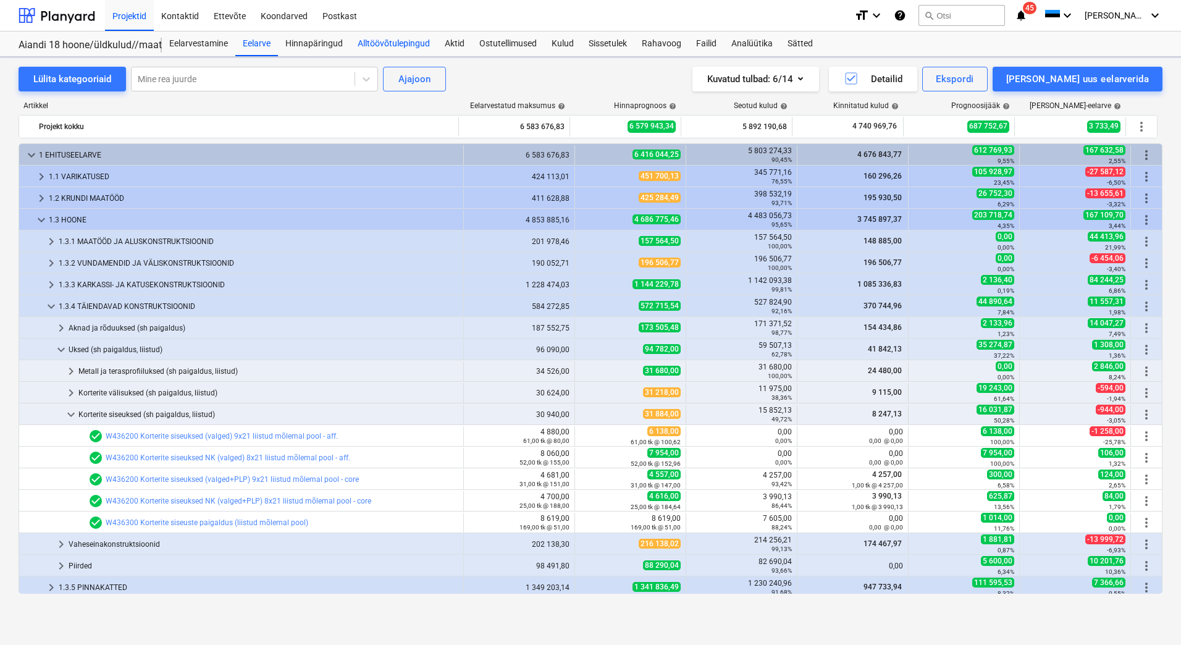
click at [373, 42] on div "Alltöövõtulepingud" at bounding box center [393, 44] width 87 height 25
click at [377, 44] on div "Alltöövõtulepingud" at bounding box center [393, 44] width 87 height 25
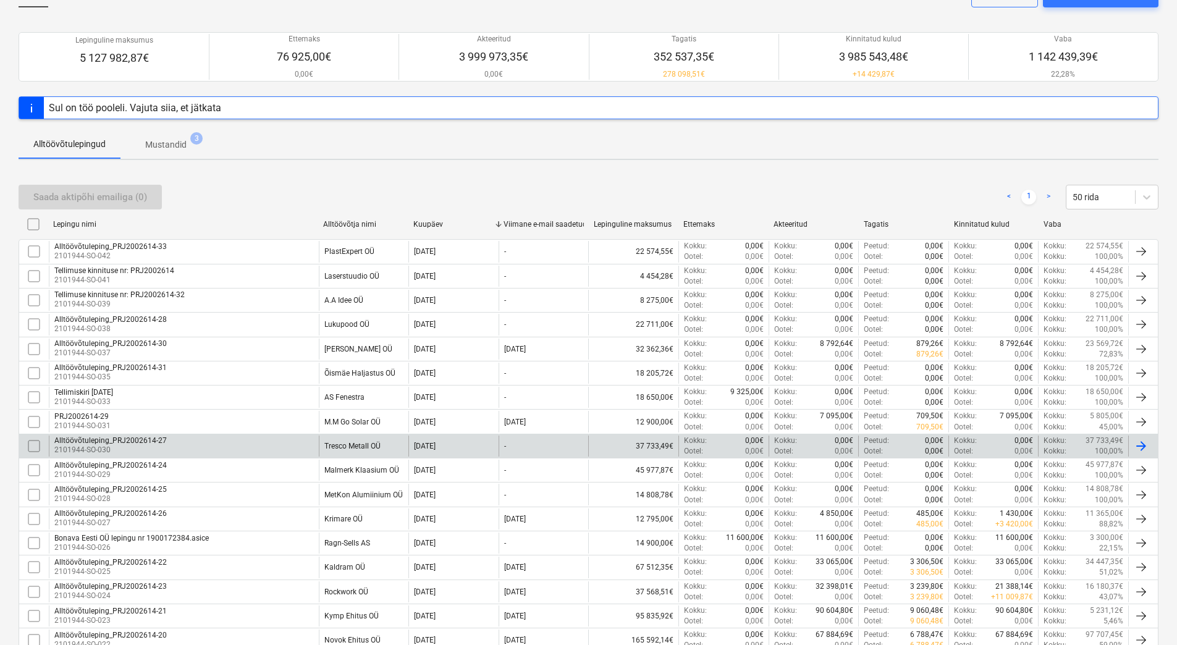
scroll to position [124, 0]
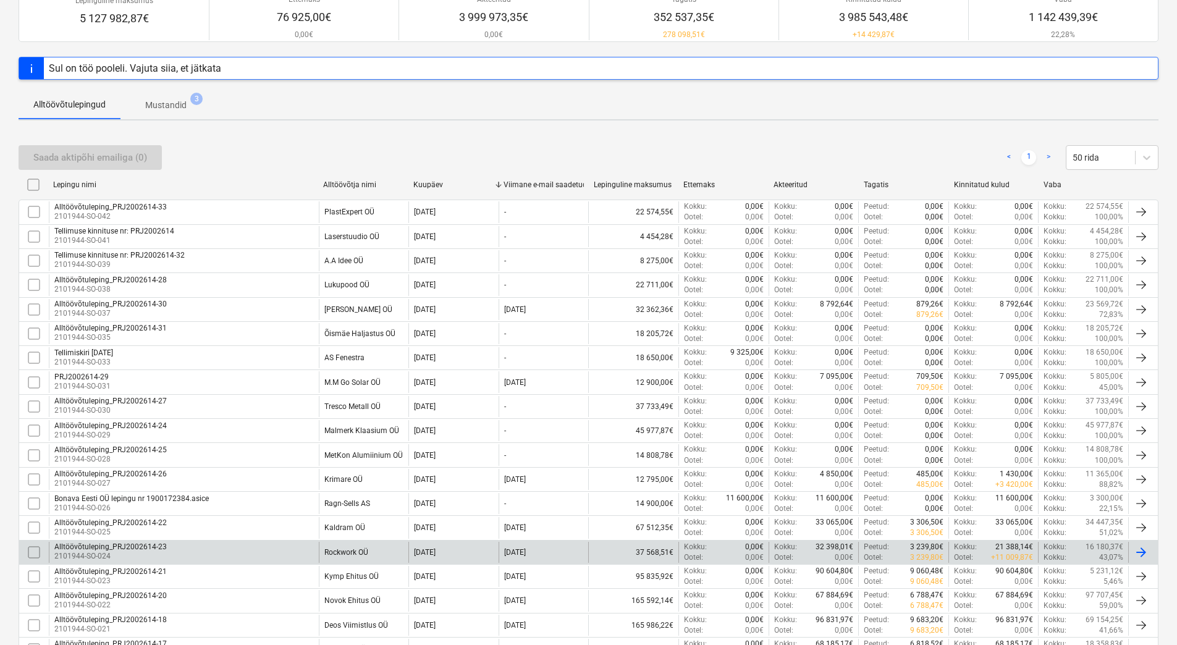
click at [277, 540] on div "Alltöövõtuleping_PRJ2002614-23 2101944-SO-024 Rockwork OÜ 08 Apr 2025 19 Aug 20…" at bounding box center [589, 552] width 1140 height 24
click at [276, 546] on div "Alltöövõtuleping_PRJ2002614-23 2101944-SO-024" at bounding box center [184, 552] width 270 height 21
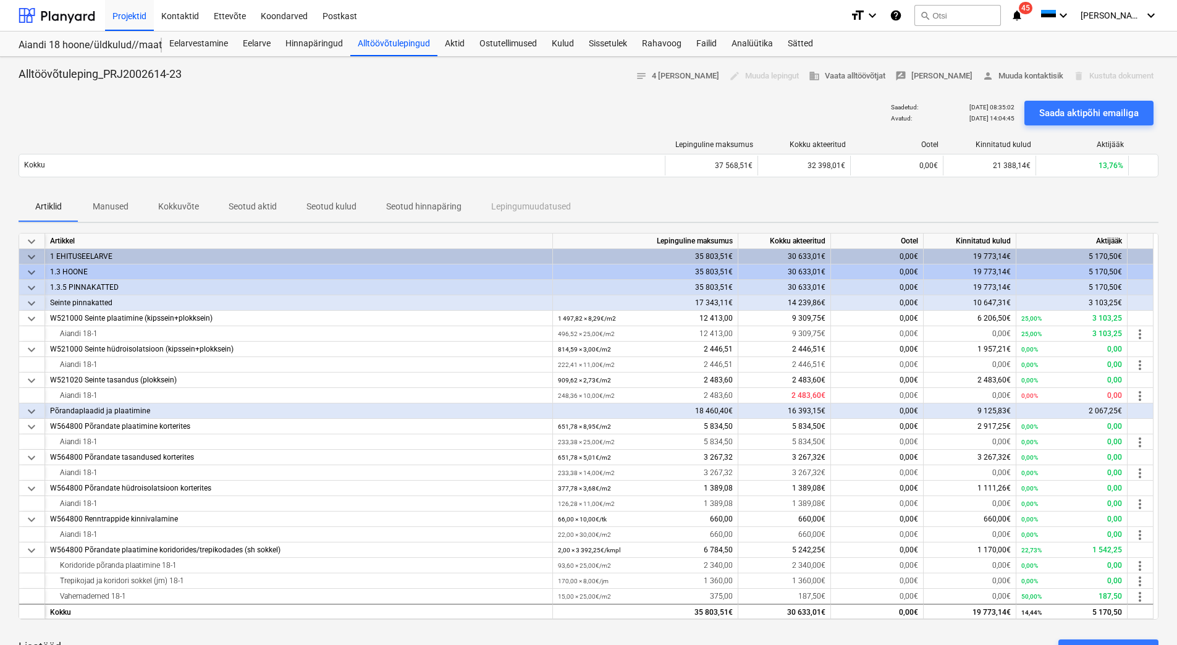
click at [326, 207] on p "Seotud kulud" at bounding box center [331, 206] width 50 height 13
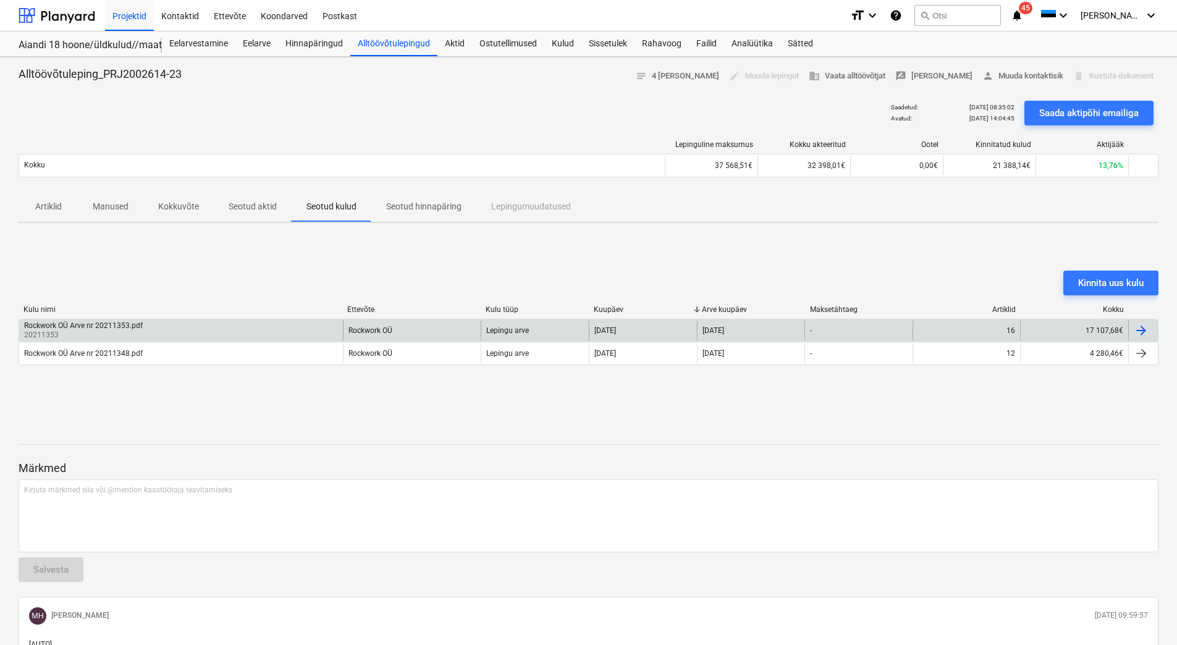
click at [217, 332] on div "Rockwork OÜ Arve nr 20211353.pdf 20211353" at bounding box center [181, 331] width 324 height 20
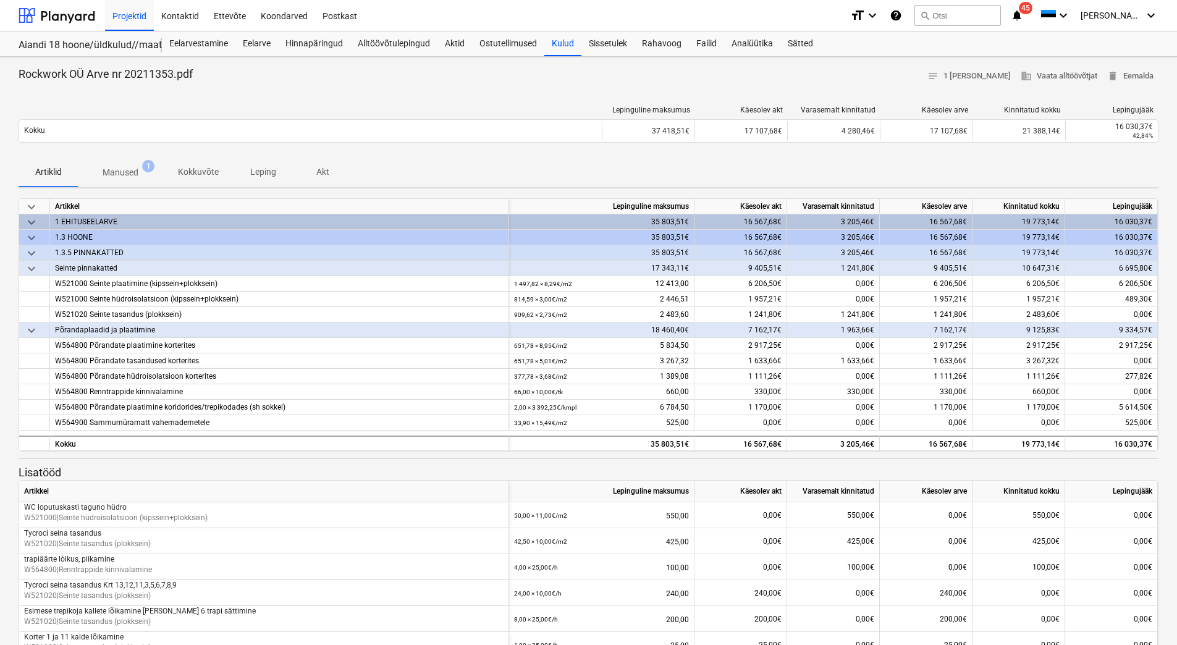
click at [122, 166] on p "Manused" at bounding box center [121, 172] width 36 height 13
click at [127, 177] on p "Manused" at bounding box center [121, 172] width 36 height 13
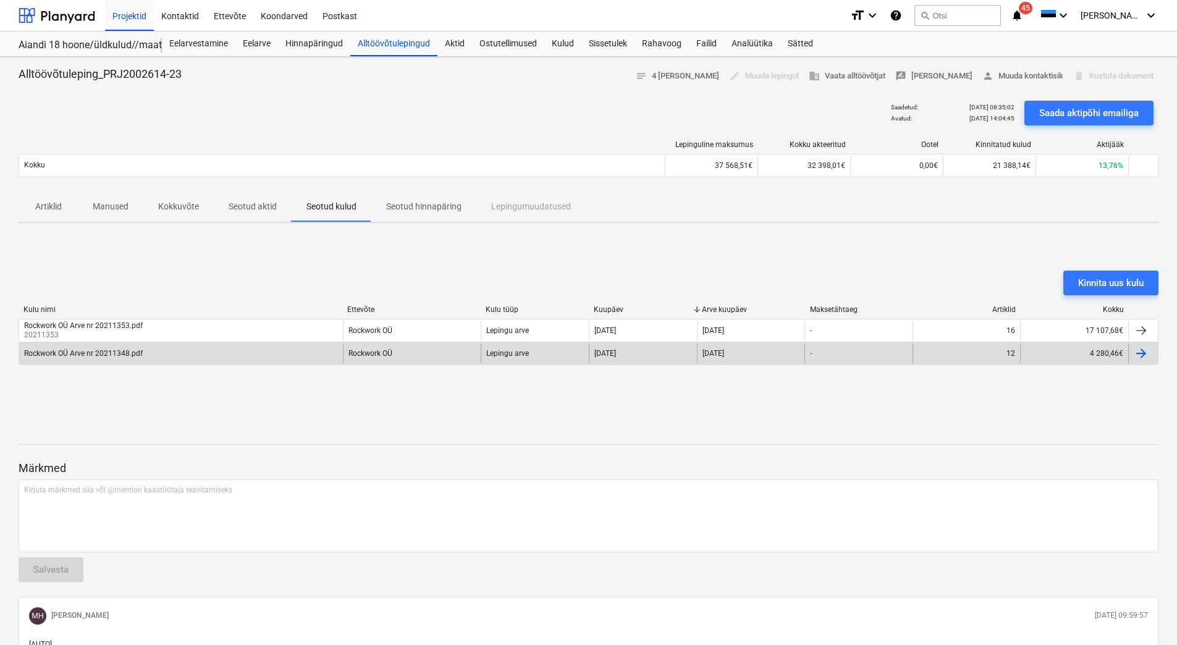
click at [54, 352] on div "Rockwork OÜ Arve nr 20211348.pdf" at bounding box center [83, 353] width 119 height 9
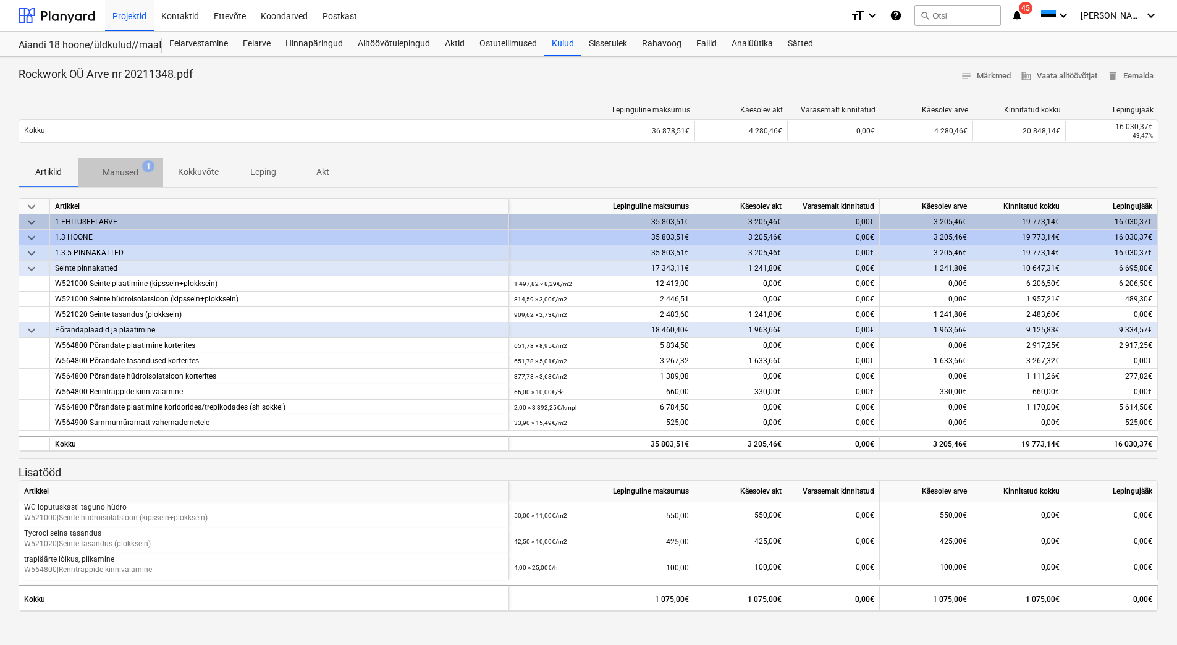
click at [142, 168] on span "1" at bounding box center [148, 166] width 12 height 12
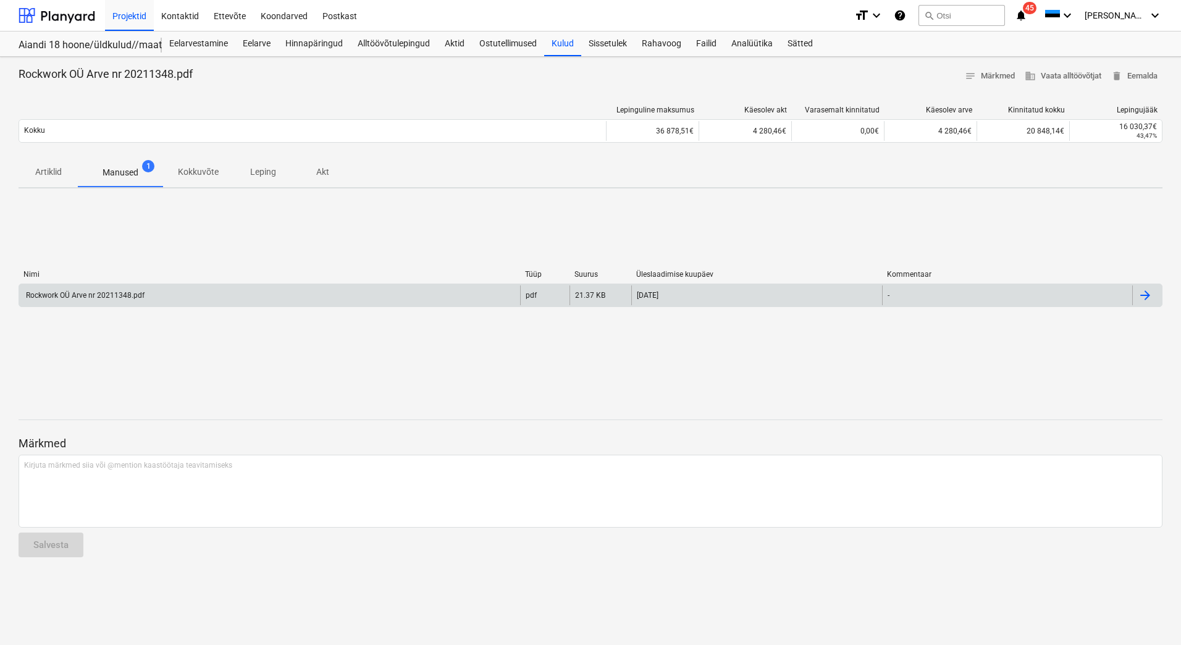
click at [109, 295] on div "Rockwork OÜ Arve nr 20211348.pdf" at bounding box center [84, 295] width 120 height 9
